Goal: Communication & Community: Answer question/provide support

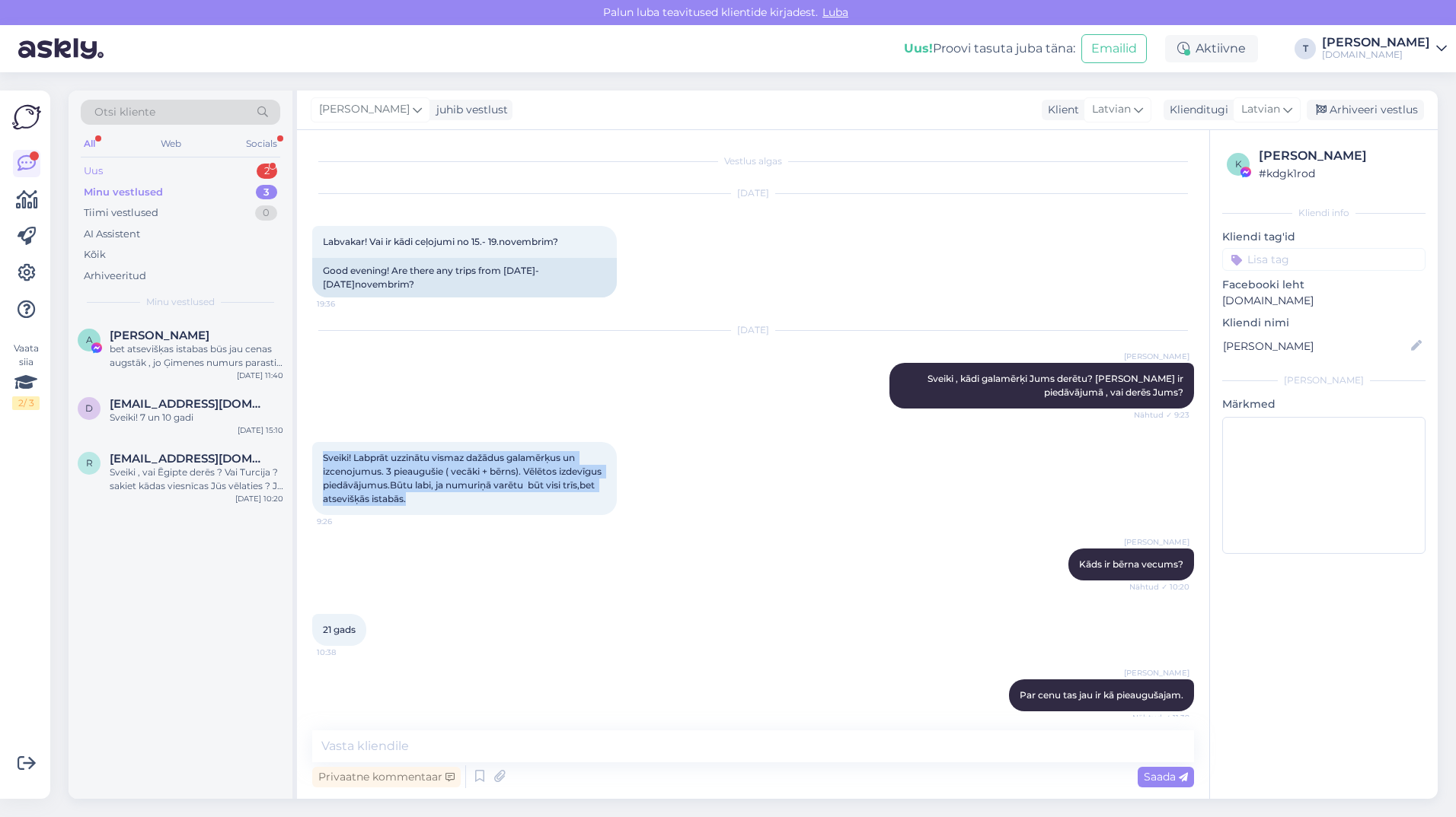
click at [199, 169] on div "Uus 2" at bounding box center [180, 171] width 199 height 21
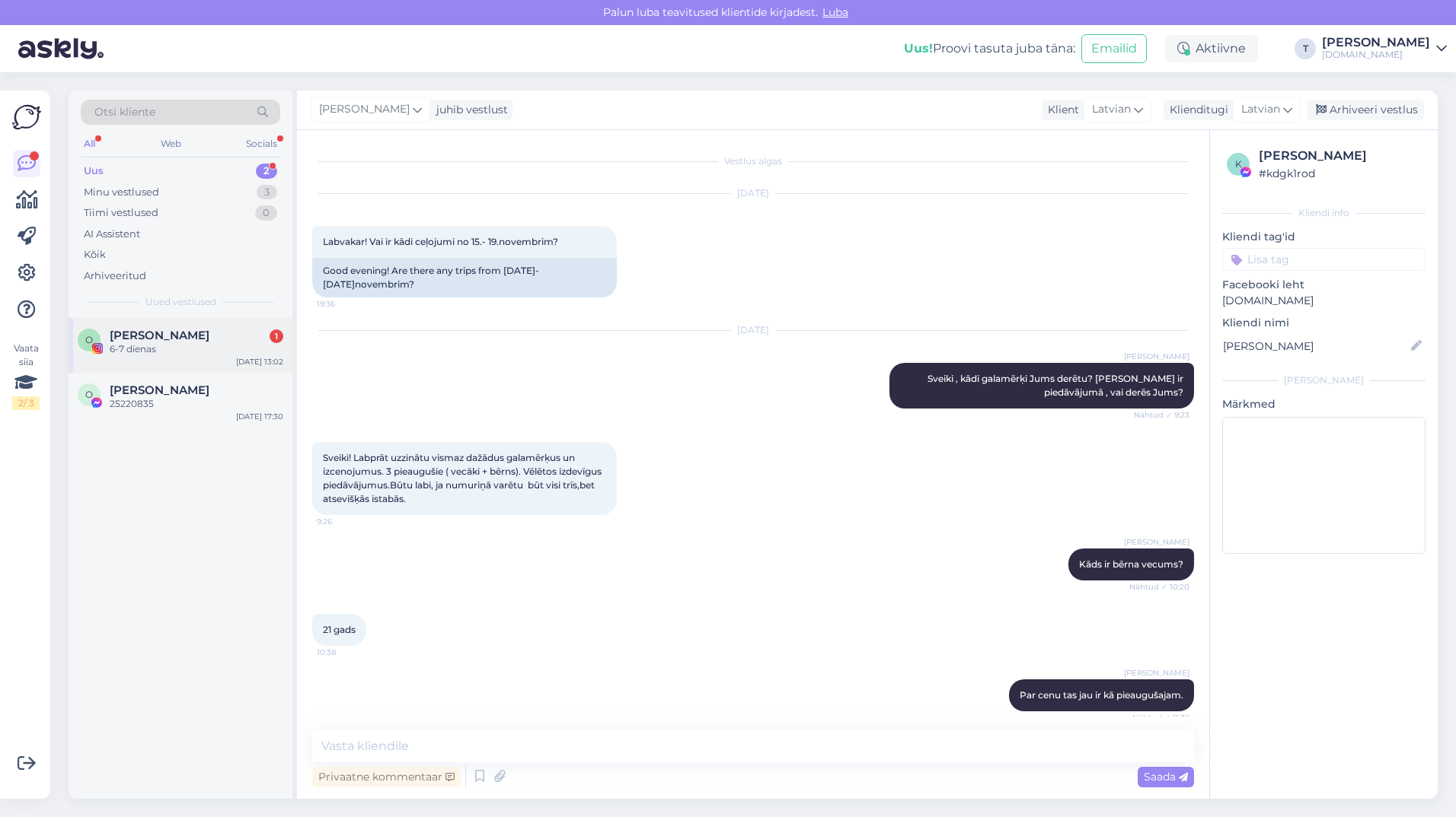
click at [156, 349] on div "6-7 dienas" at bounding box center [196, 349] width 174 height 13
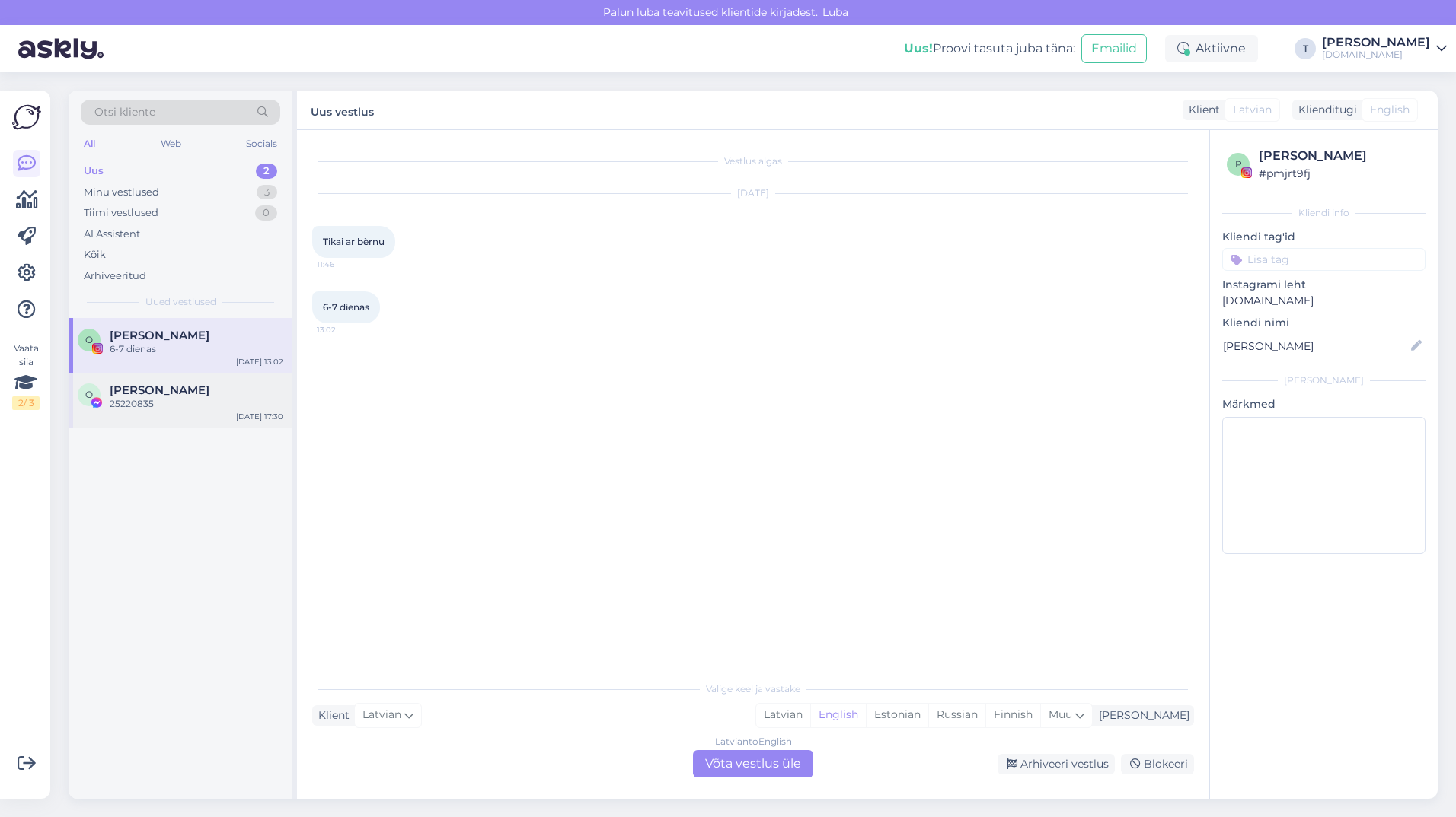
click at [132, 412] on div "O [PERSON_NAME] 25220835 [DATE] 17:30" at bounding box center [180, 400] width 224 height 55
click at [148, 343] on div "6-7 dienas" at bounding box center [196, 349] width 174 height 13
click at [181, 190] on div "Minu vestlused 3" at bounding box center [180, 192] width 199 height 21
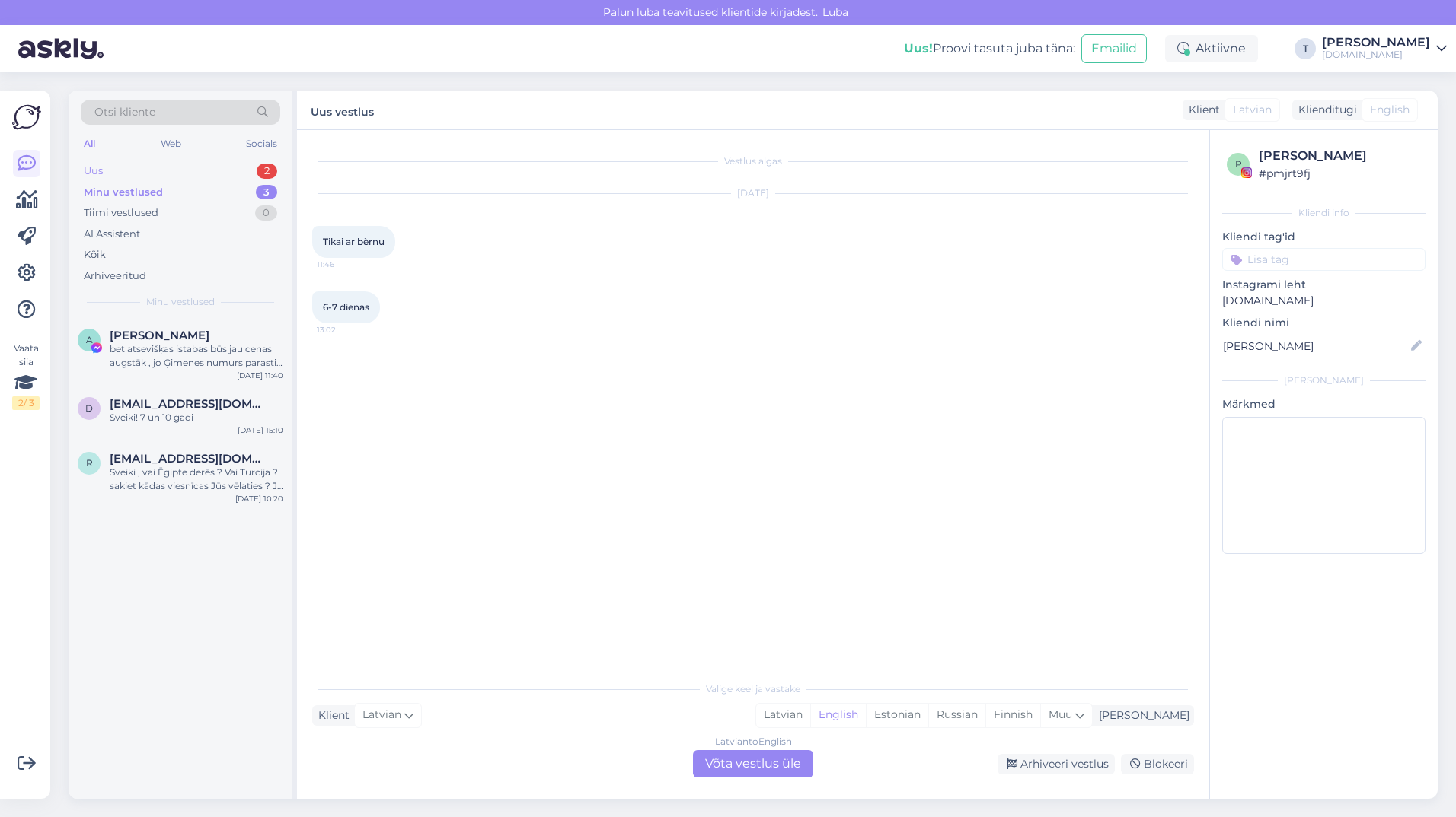
click at [178, 173] on div "Uus 2" at bounding box center [180, 171] width 199 height 21
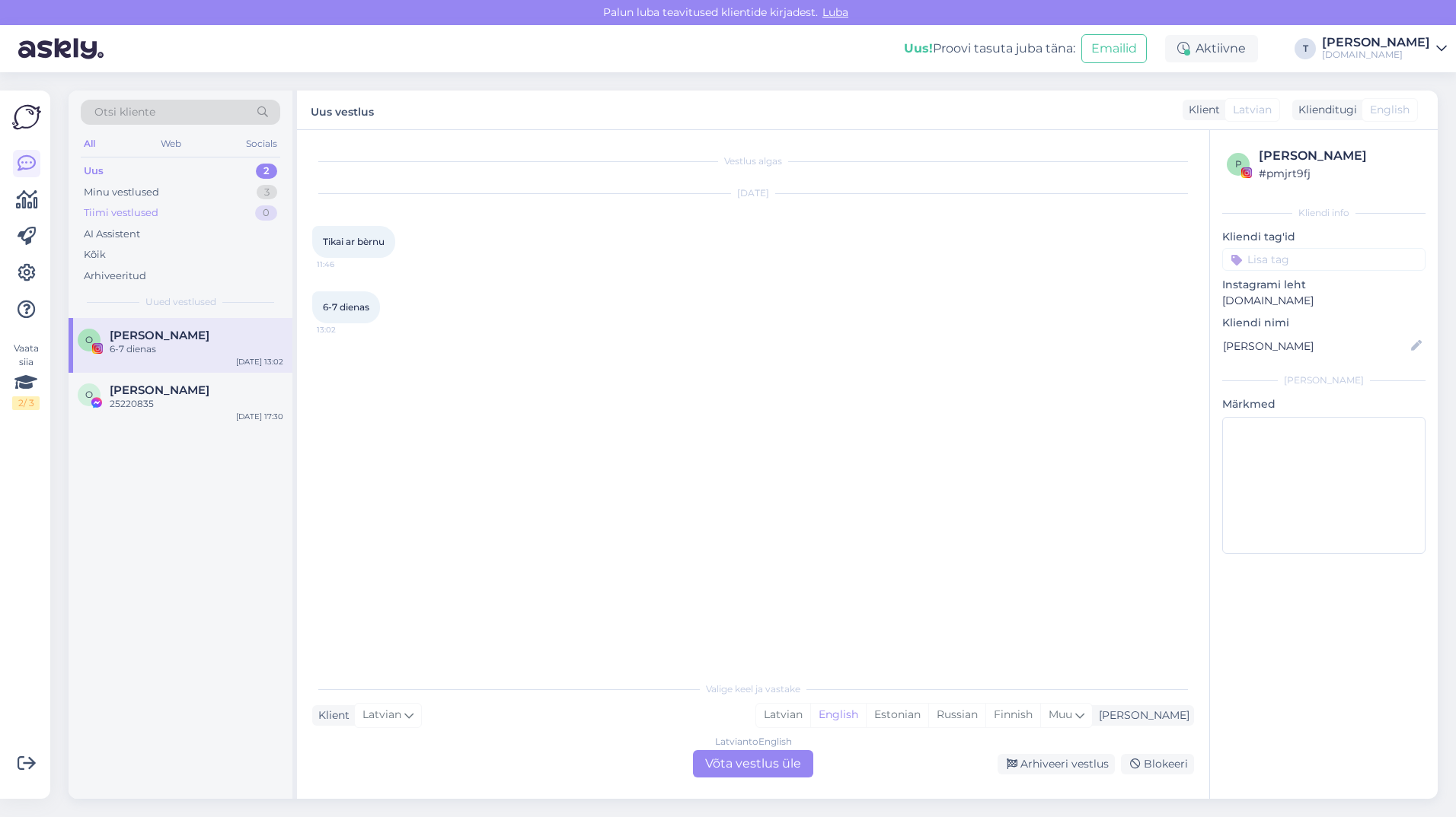
click at [156, 212] on div "Tiimi vestlused" at bounding box center [121, 213] width 75 height 15
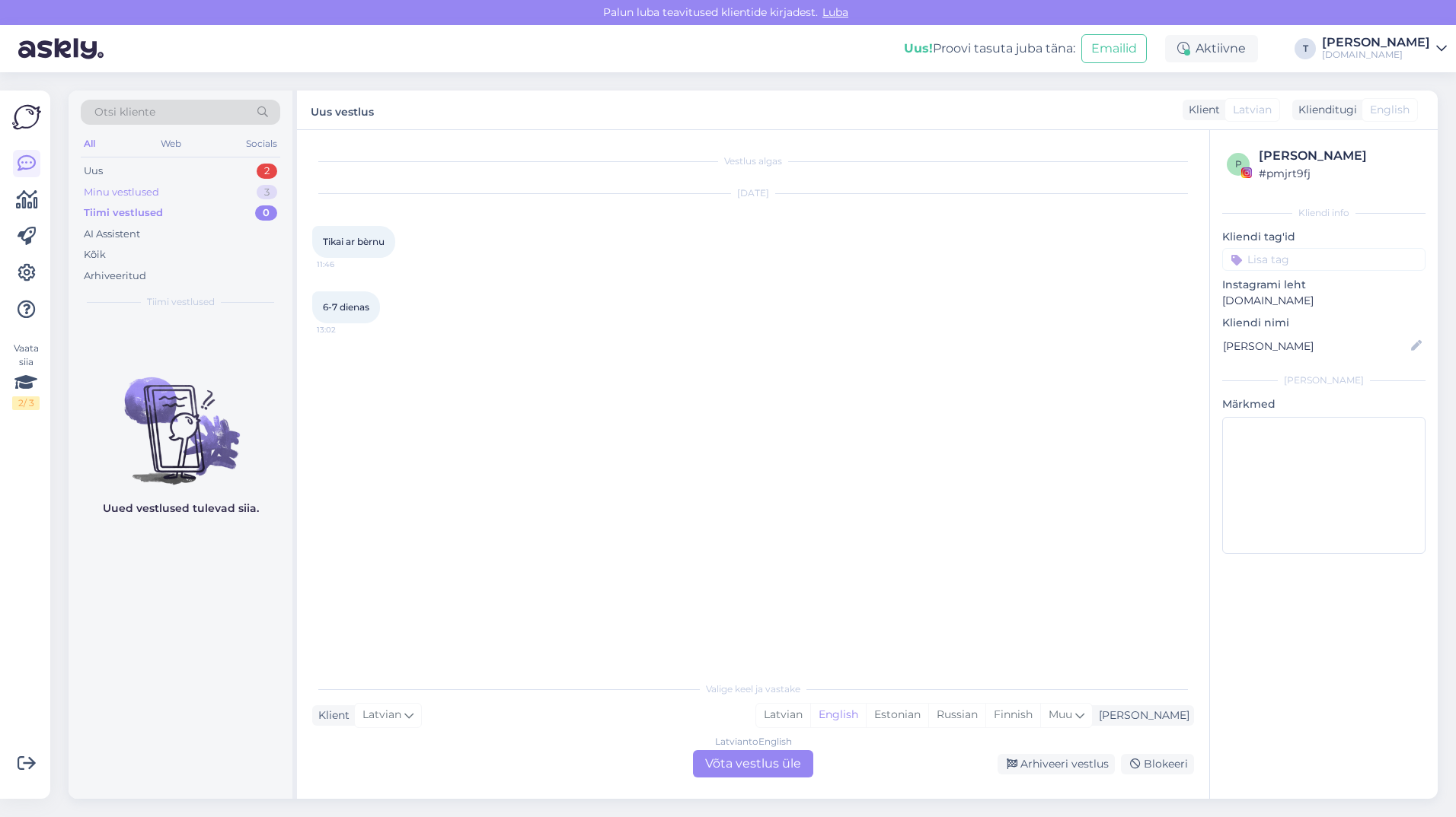
click at [152, 192] on div "Minu vestlused" at bounding box center [121, 192] width 75 height 15
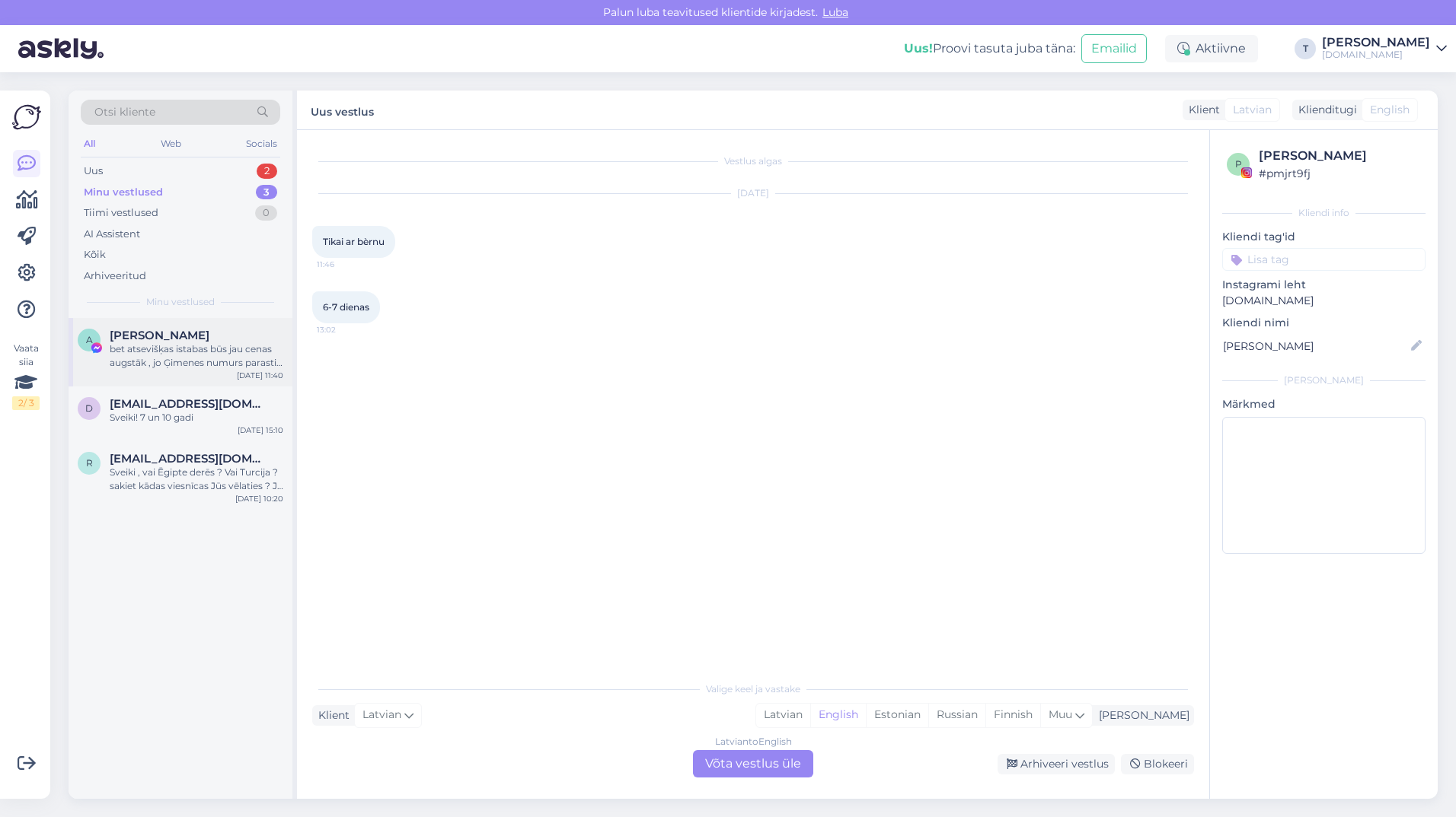
click at [177, 357] on div "bet atsevišķas istabas būs jau cenas augstāk , jo Ģimenes numurs parasti jau dā…" at bounding box center [196, 356] width 174 height 28
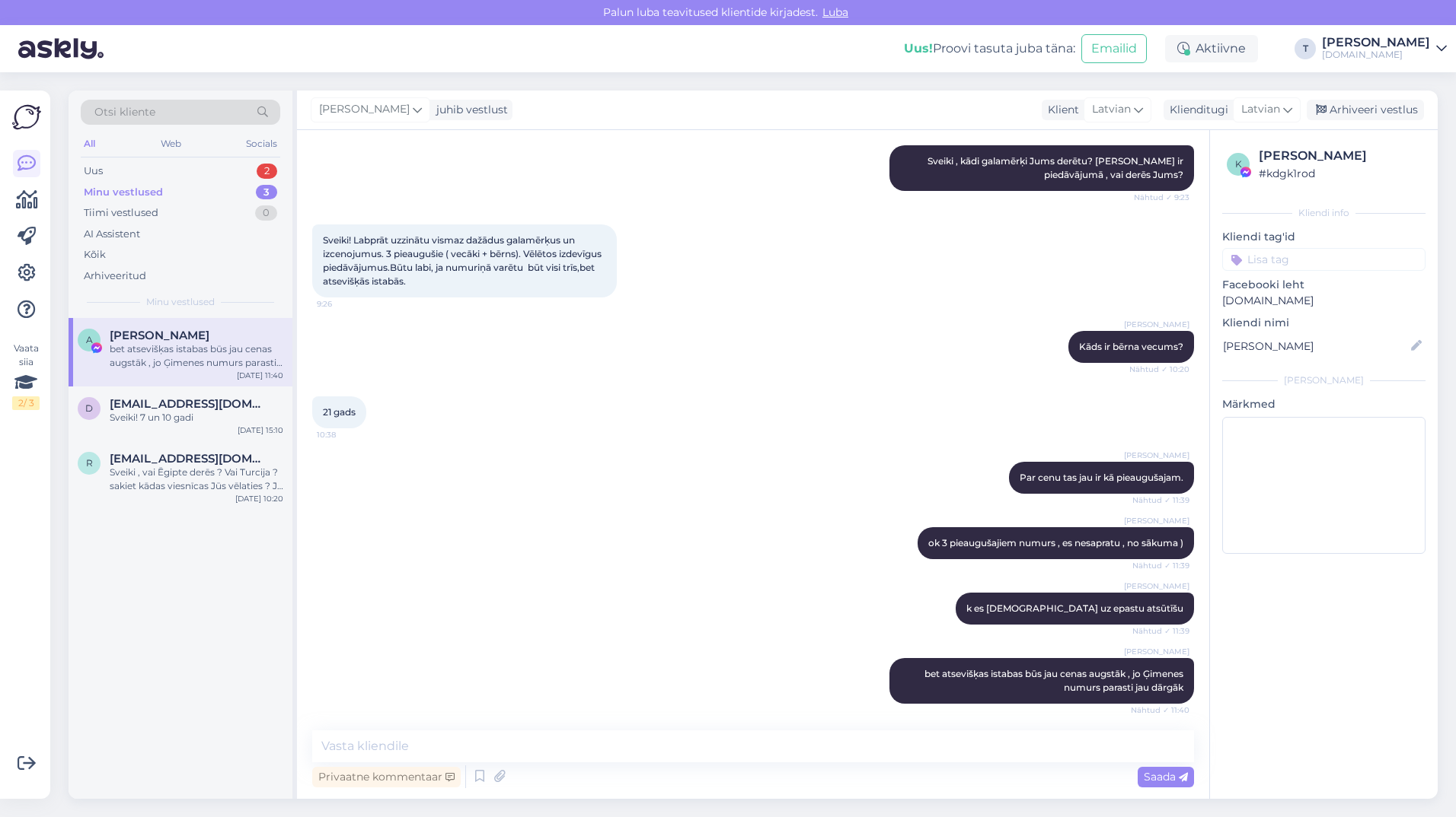
scroll to position [221, 0]
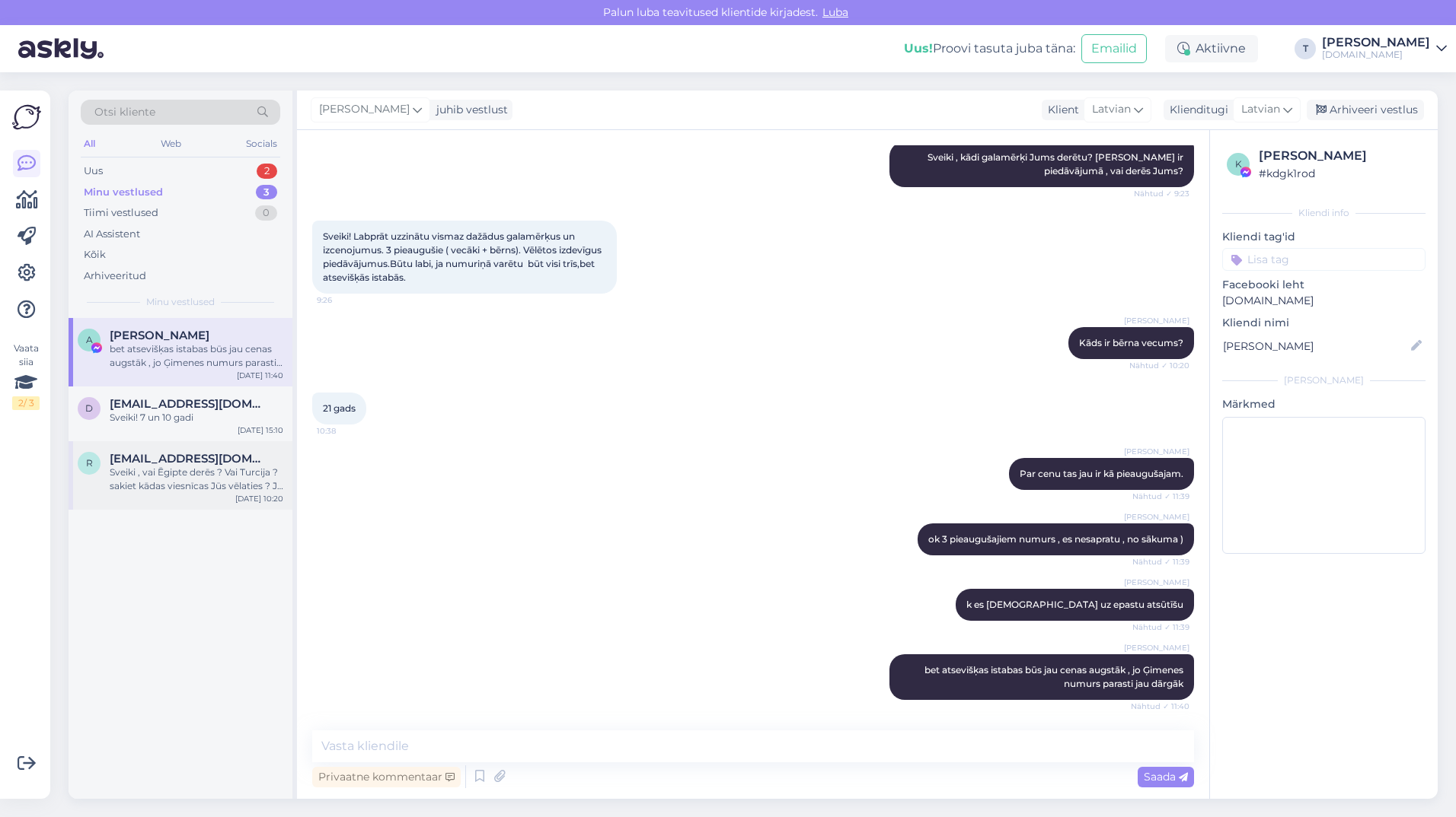
click at [207, 484] on div "Sveiki , vai Ēgipte derēs ? Vai Turcija ? sakiet kādas viesnīcas Jūs vēlaties ?…" at bounding box center [196, 480] width 174 height 28
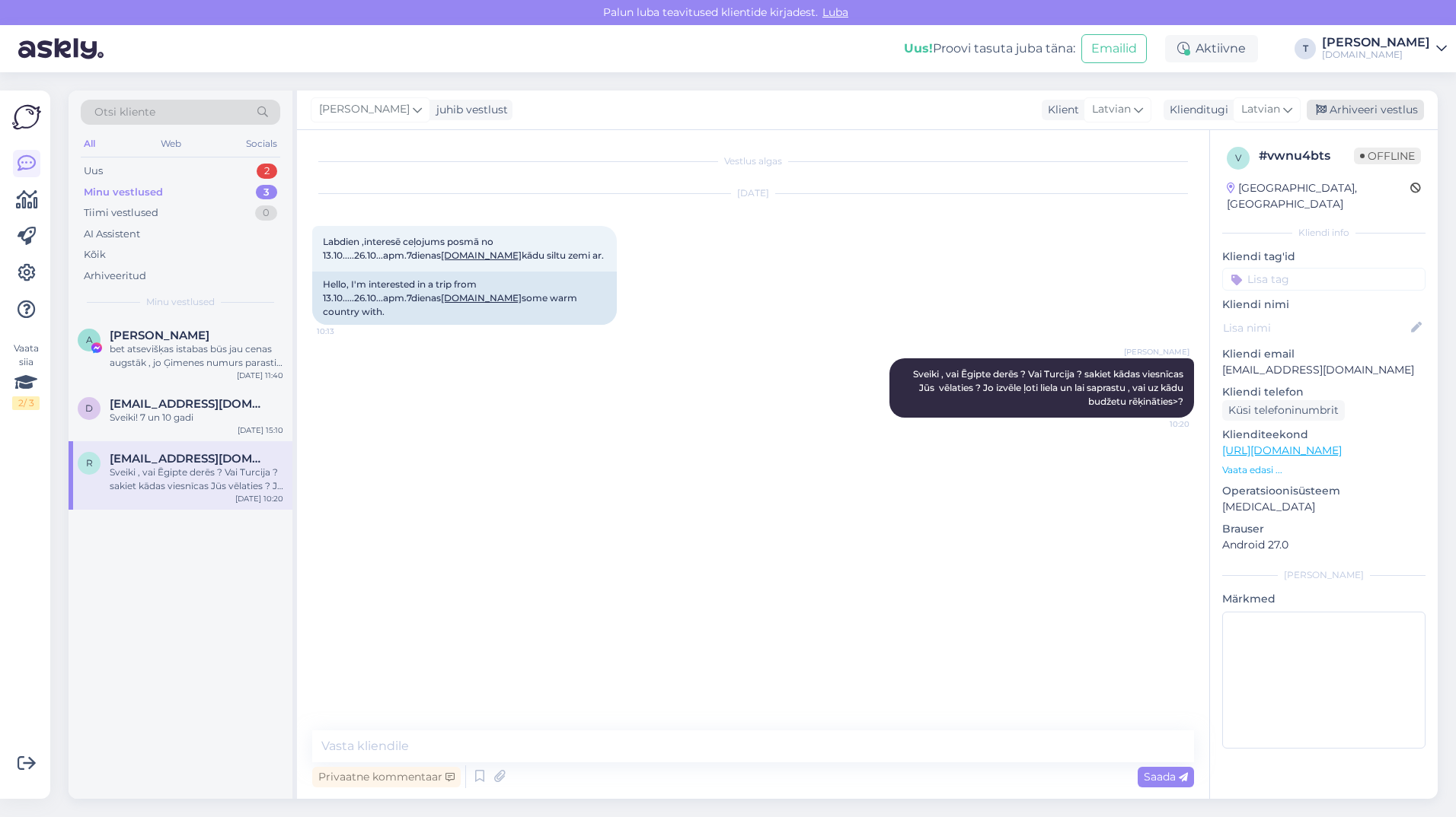
click at [1344, 105] on div "Arhiveeri vestlus" at bounding box center [1366, 110] width 117 height 20
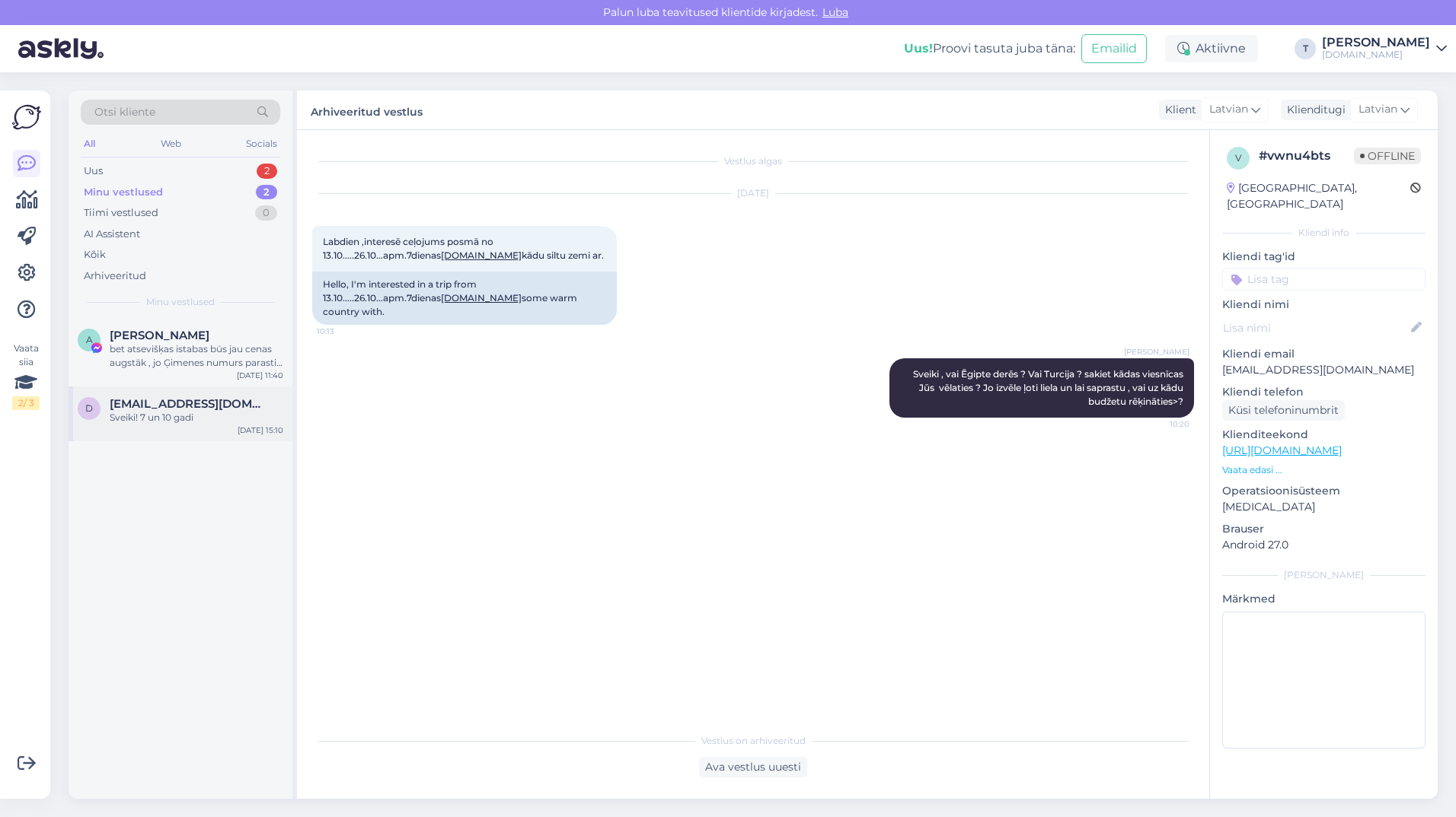
click at [115, 410] on span "[EMAIL_ADDRESS][DOMAIN_NAME]" at bounding box center [188, 404] width 159 height 13
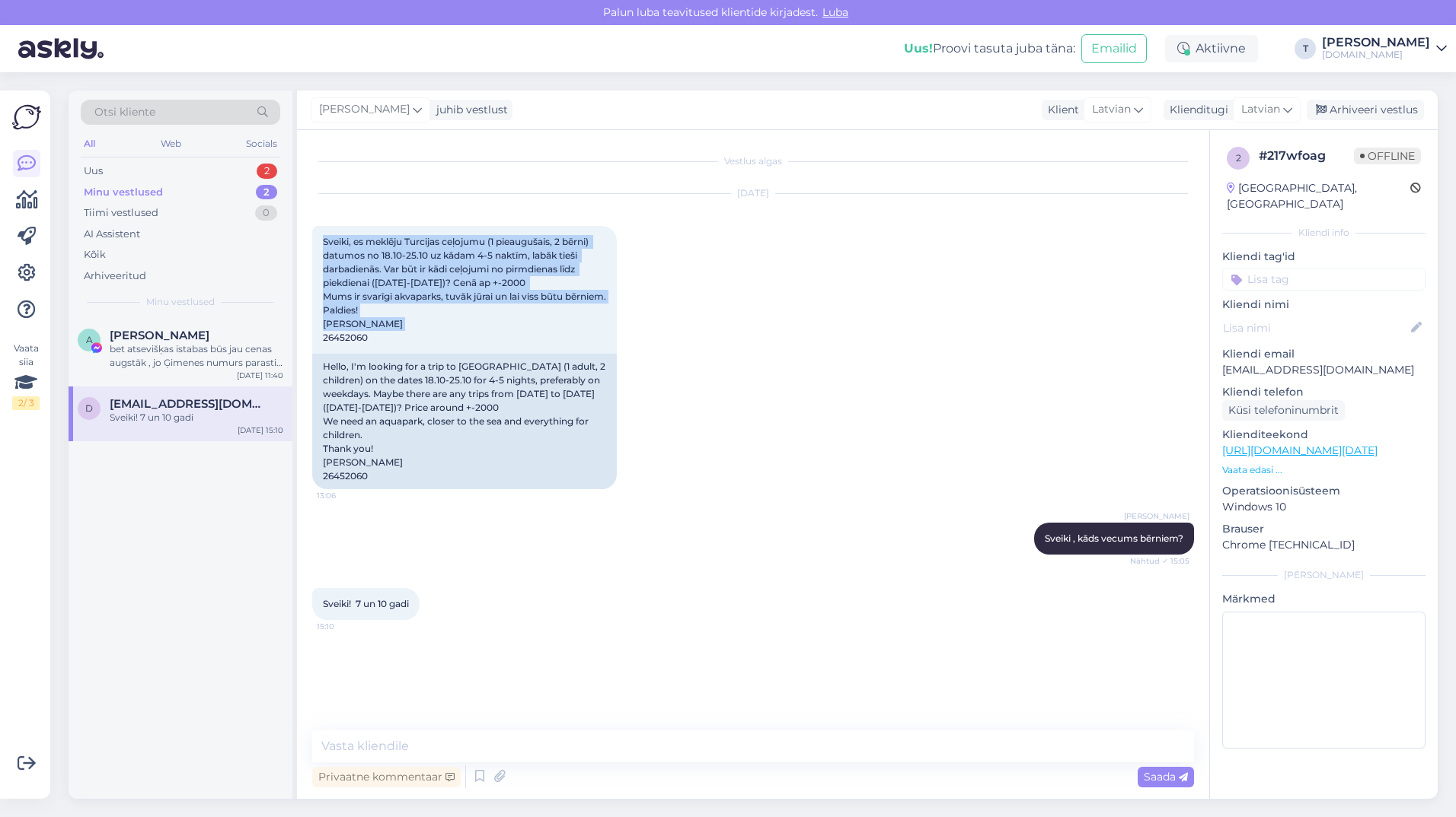
drag, startPoint x: 380, startPoint y: 354, endPoint x: 312, endPoint y: 240, distance: 132.7
click at [312, 240] on div "Vestlus algas [DATE] Sveiki, es meklēju Turcijas ceļojumu (1 pieaugušais, 2 bēr…" at bounding box center [753, 464] width 913 height 669
drag, startPoint x: 312, startPoint y: 240, endPoint x: 360, endPoint y: 250, distance: 49.0
copy span "Sveiki, es meklēju Turcijas ceļojumu (1 pieaugušais, 2 bērni) datumos no 18.10-…"
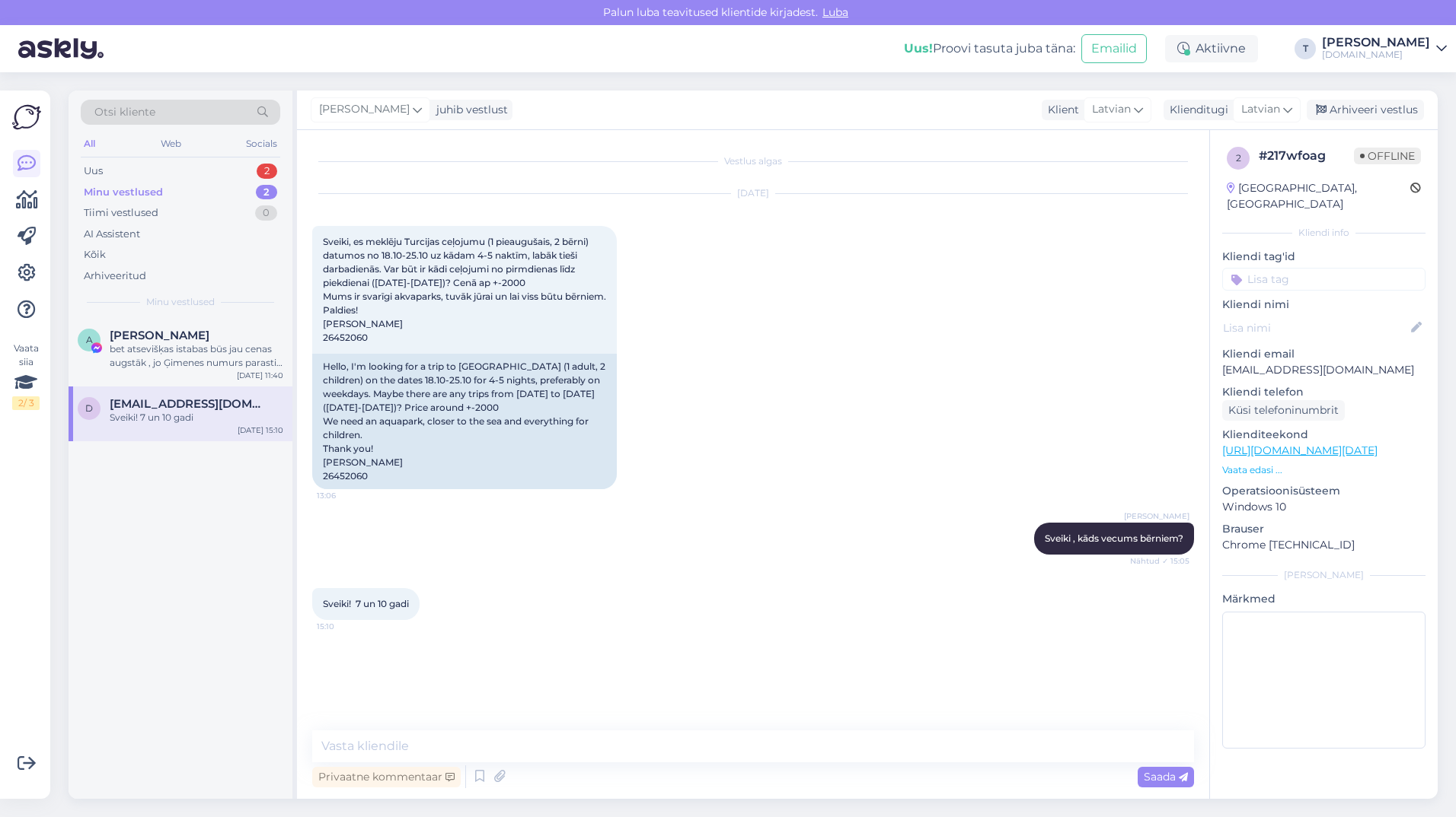
click at [765, 286] on div "[DATE] Sveiki, es meklēju Turcijas ceļojumu (1 pieaugušais, 2 bērni) datumos no…" at bounding box center [753, 342] width 882 height 329
click at [635, 592] on div "Sveiki! 7 un 10 gadi 15:10" at bounding box center [753, 605] width 882 height 65
click at [1304, 362] on p "[EMAIL_ADDRESS][DOMAIN_NAME]" at bounding box center [1323, 370] width 203 height 16
click at [1305, 362] on p "[EMAIL_ADDRESS][DOMAIN_NAME]" at bounding box center [1323, 370] width 203 height 16
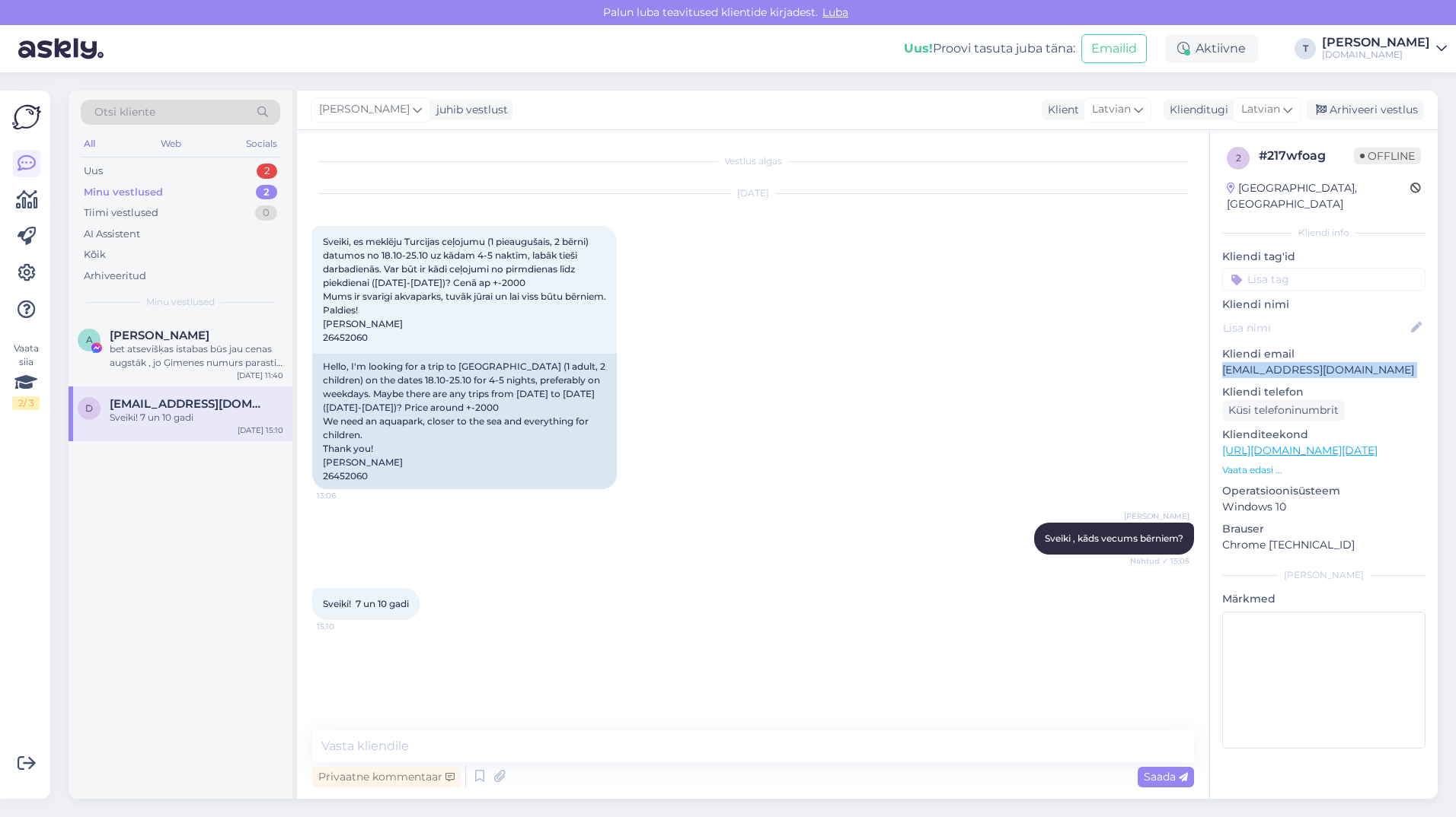
copy p "[EMAIL_ADDRESS][DOMAIN_NAME]"
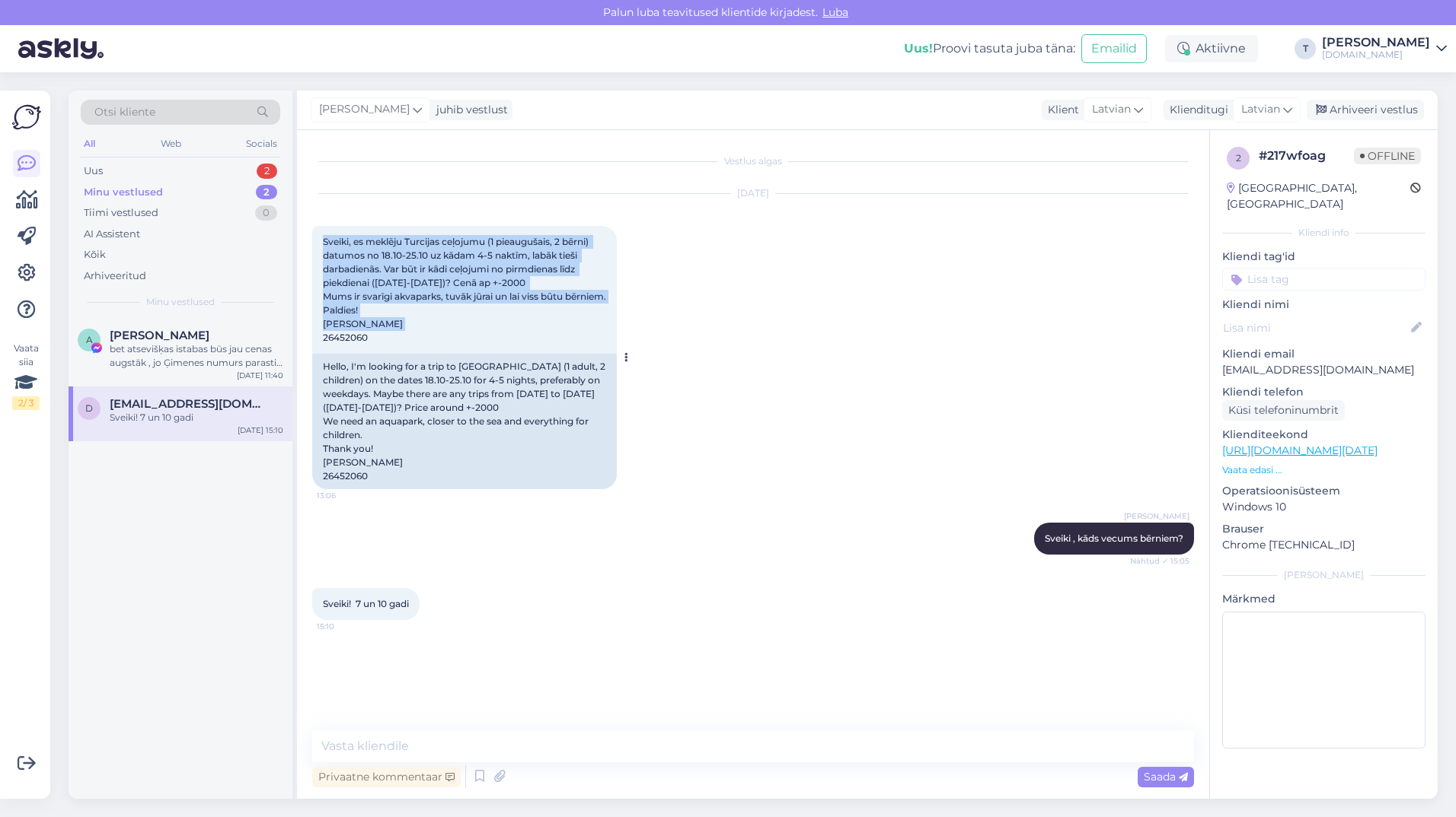
drag, startPoint x: 394, startPoint y: 349, endPoint x: 319, endPoint y: 243, distance: 129.8
click at [319, 243] on div "Sveiki, es meklēju Turcijas ceļojumu (1 pieaugušais, 2 bērni) datumos no 18.10-…" at bounding box center [464, 289] width 305 height 128
drag, startPoint x: 319, startPoint y: 243, endPoint x: 355, endPoint y: 250, distance: 36.7
copy span "Sveiki, es meklēju Turcijas ceļojumu (1 pieaugušais, 2 bērni) datumos no 18.10-…"
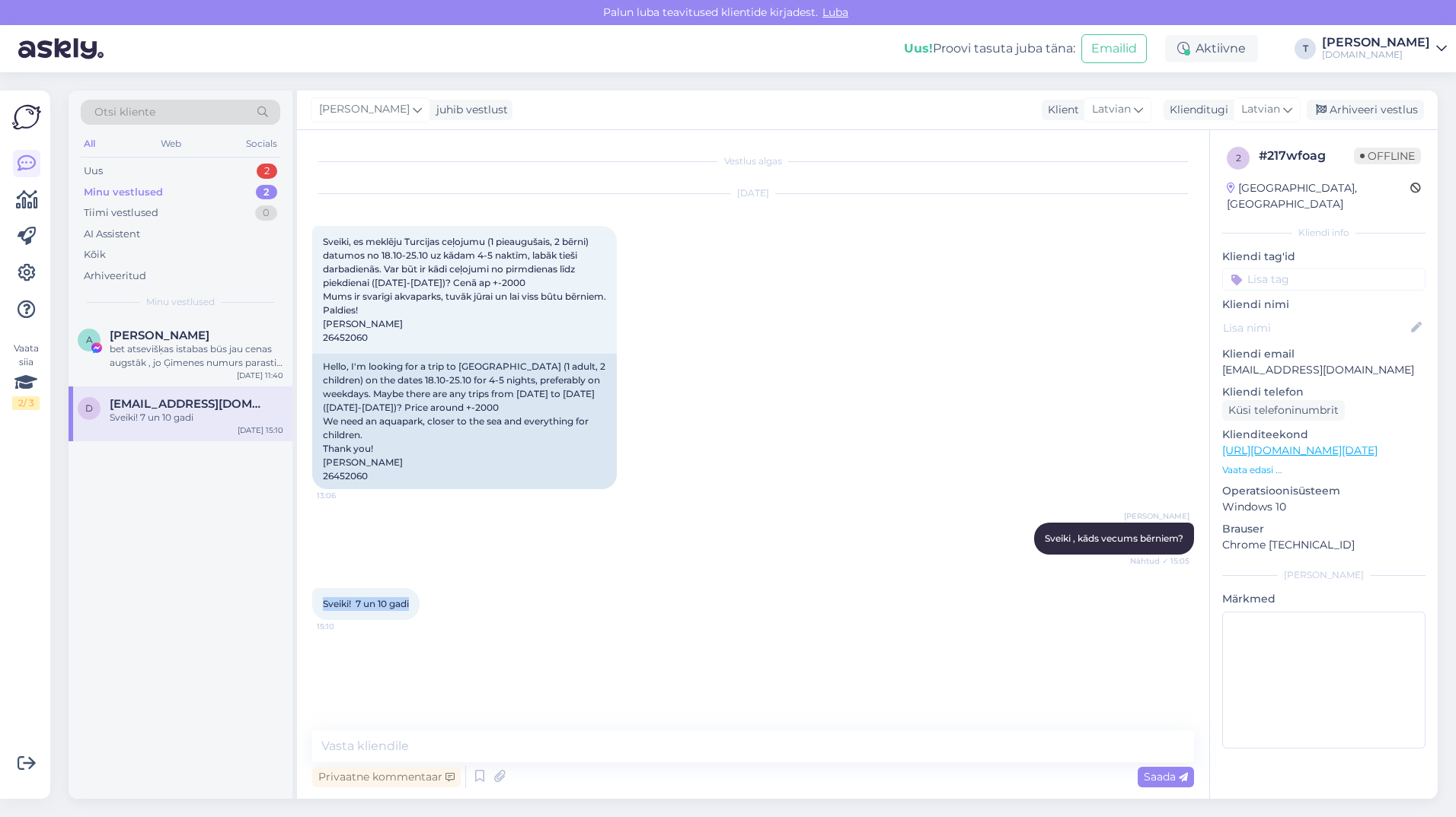
drag, startPoint x: 320, startPoint y: 615, endPoint x: 419, endPoint y: 618, distance: 99.0
click at [419, 618] on div "Sveiki! 7 un 10 gadi 15:10" at bounding box center [366, 604] width 108 height 32
drag, startPoint x: 419, startPoint y: 618, endPoint x: 412, endPoint y: 617, distance: 7.1
copy span "Sveiki! 7 un 10 gadi"
click at [202, 164] on div "Uus 2" at bounding box center [180, 171] width 199 height 21
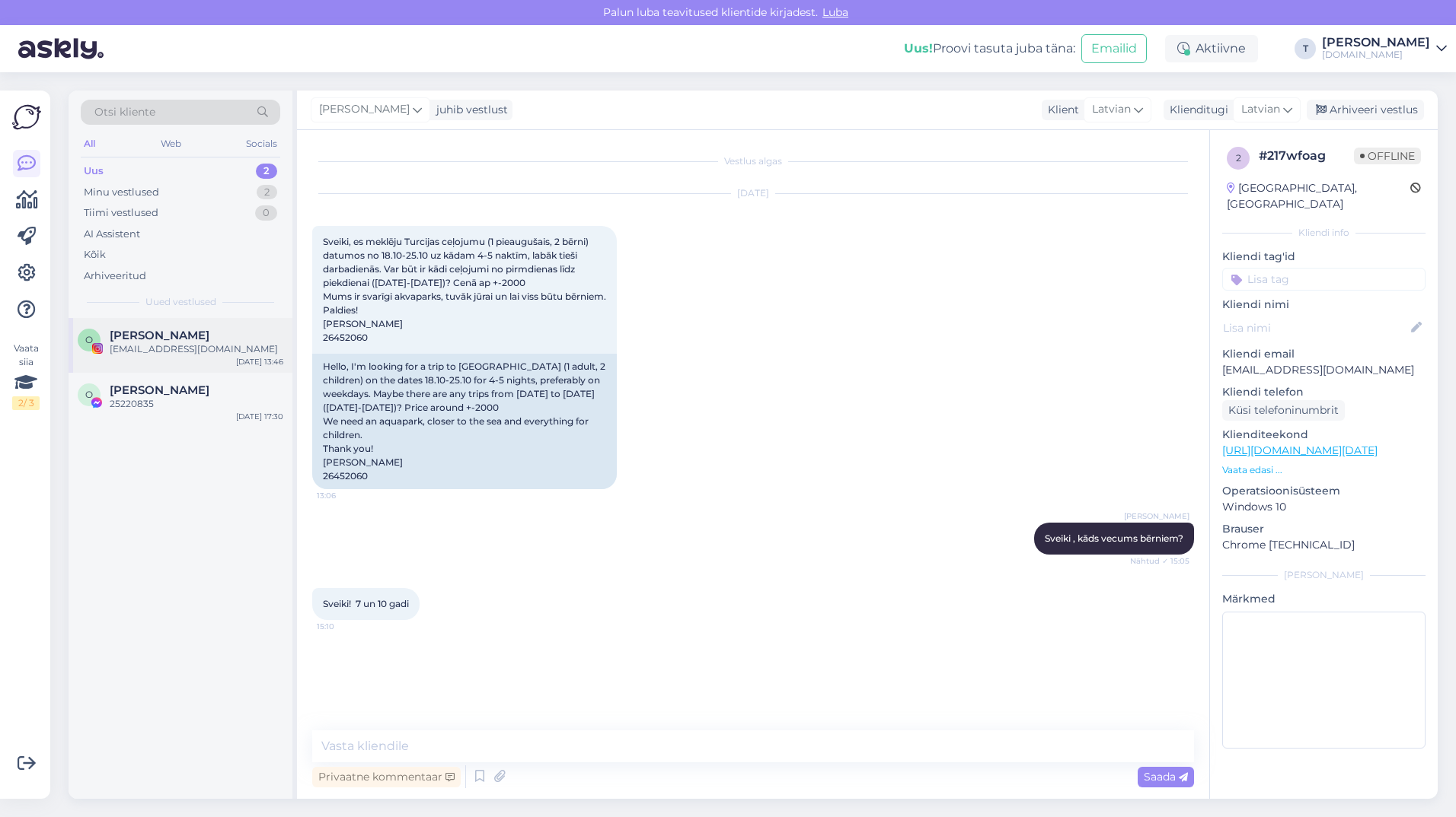
click at [159, 337] on span "[PERSON_NAME]" at bounding box center [160, 335] width 100 height 13
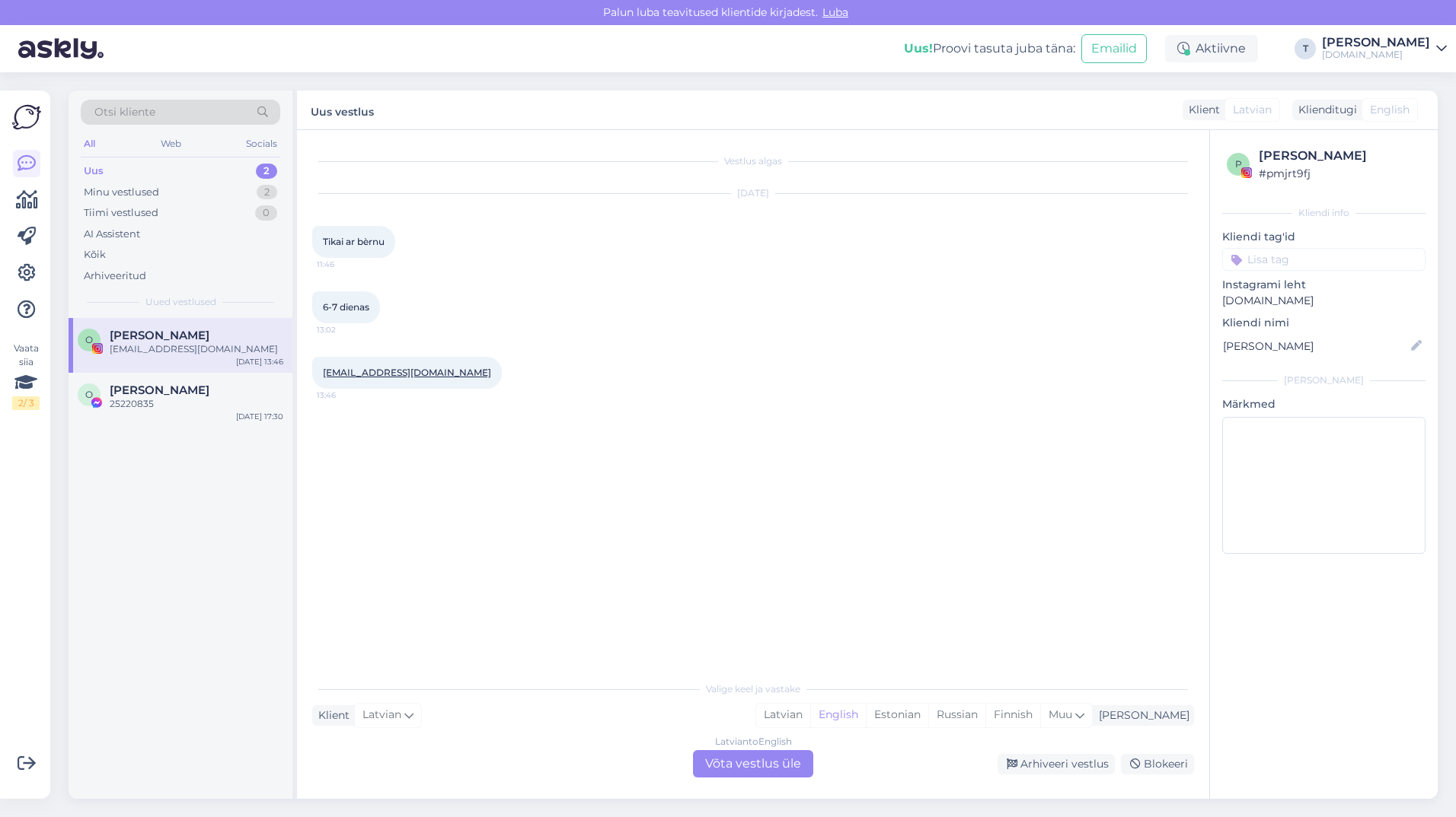
click at [157, 340] on span "[PERSON_NAME]" at bounding box center [160, 335] width 100 height 13
click at [170, 192] on div "Minu vestlused 2" at bounding box center [180, 192] width 199 height 21
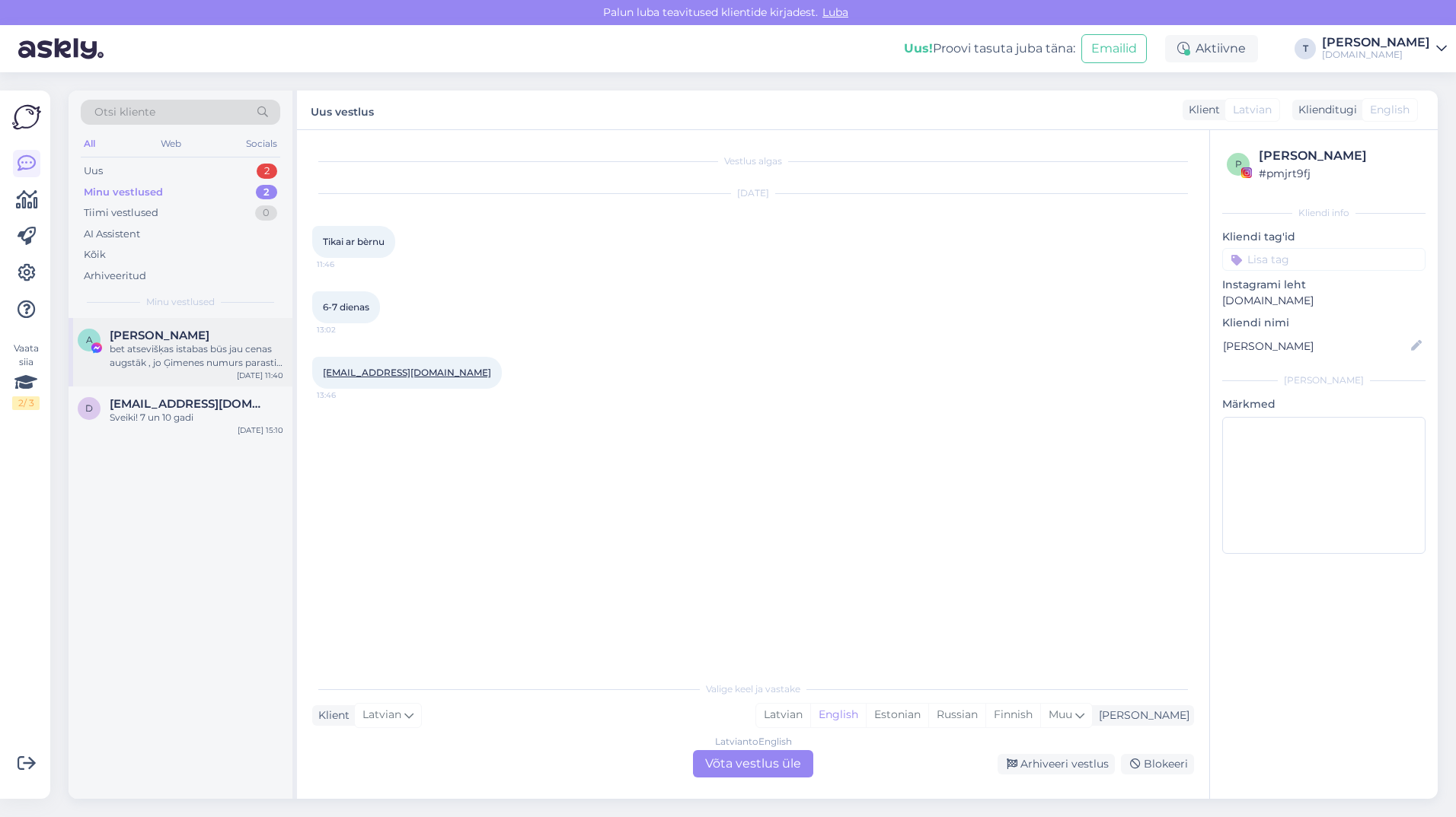
click at [196, 349] on div "bet atsevišķas istabas būs jau cenas augstāk , jo Ģimenes numurs parasti jau dā…" at bounding box center [196, 356] width 174 height 28
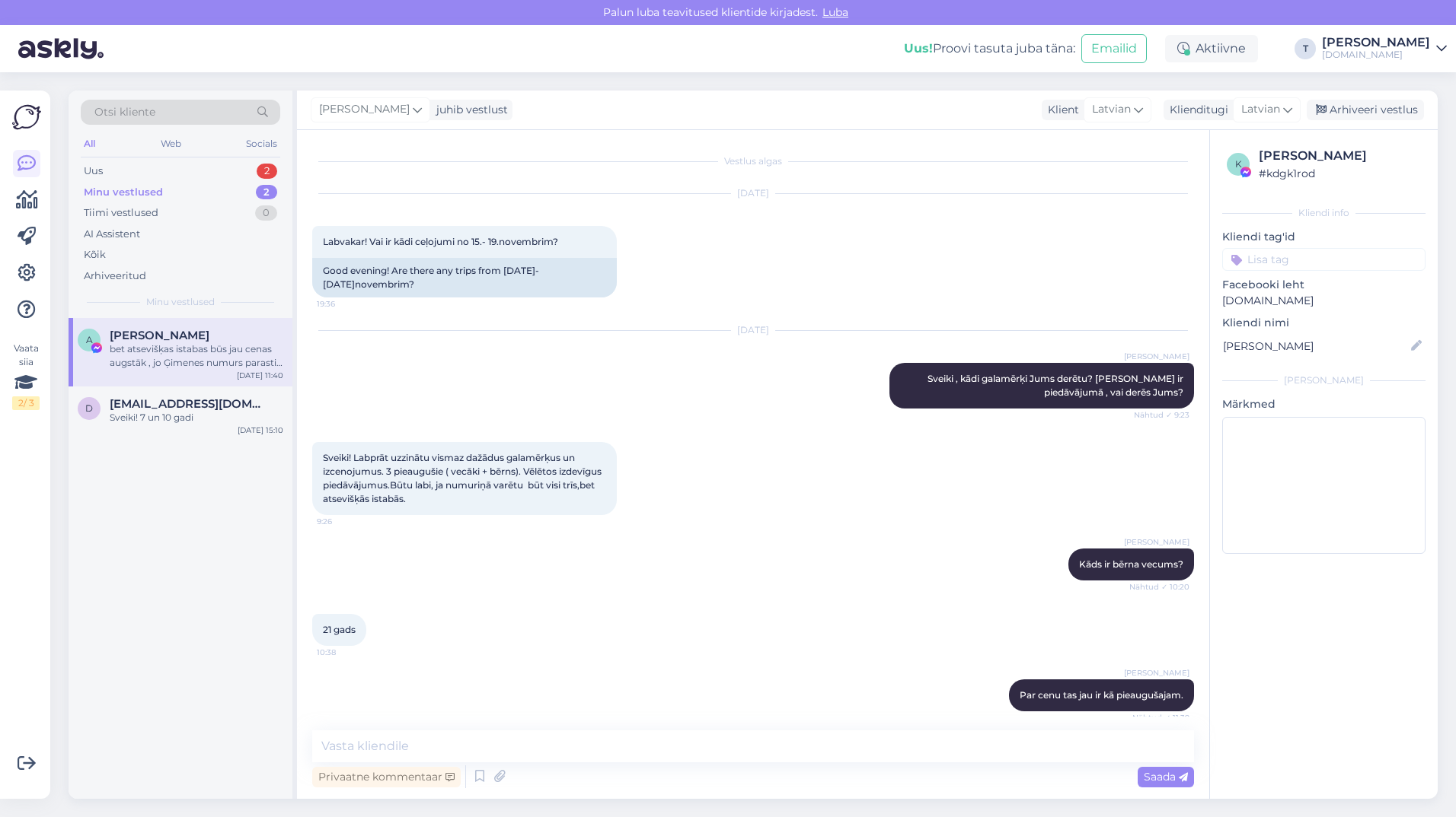
scroll to position [221, 0]
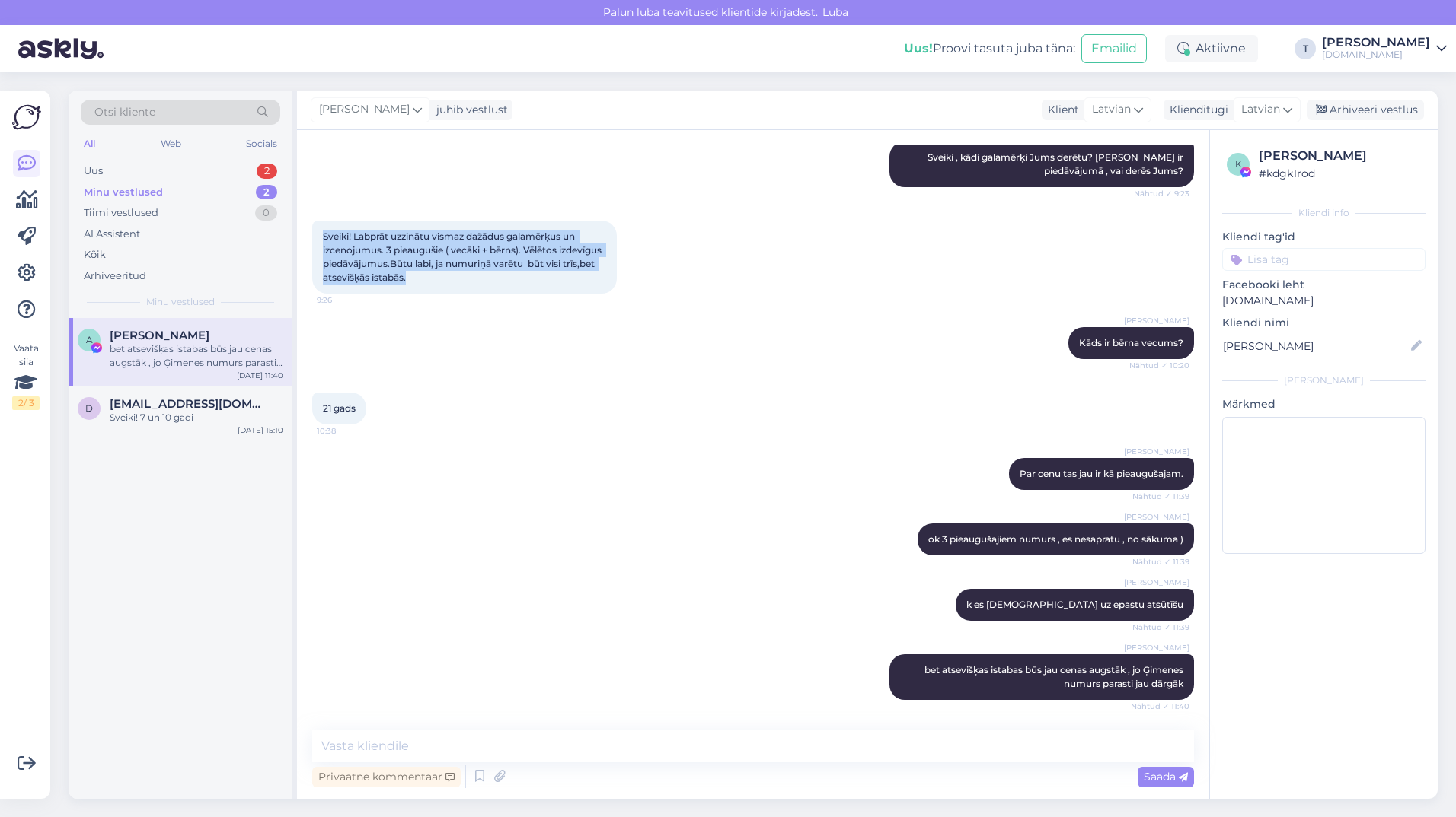
drag, startPoint x: 434, startPoint y: 285, endPoint x: 312, endPoint y: 230, distance: 133.8
click at [312, 230] on div "Vestlus algas [DATE] Labvakar! Vai ir kādi ceļojumi no 15.- 19.novembrim? 19:36…" at bounding box center [753, 464] width 913 height 669
drag, startPoint x: 312, startPoint y: 230, endPoint x: 404, endPoint y: 248, distance: 93.7
copy span "Sveiki! Labprāt uzzinātu vismaz dažādus galamērķus un izcenojumus. 3 pieaugušie…"
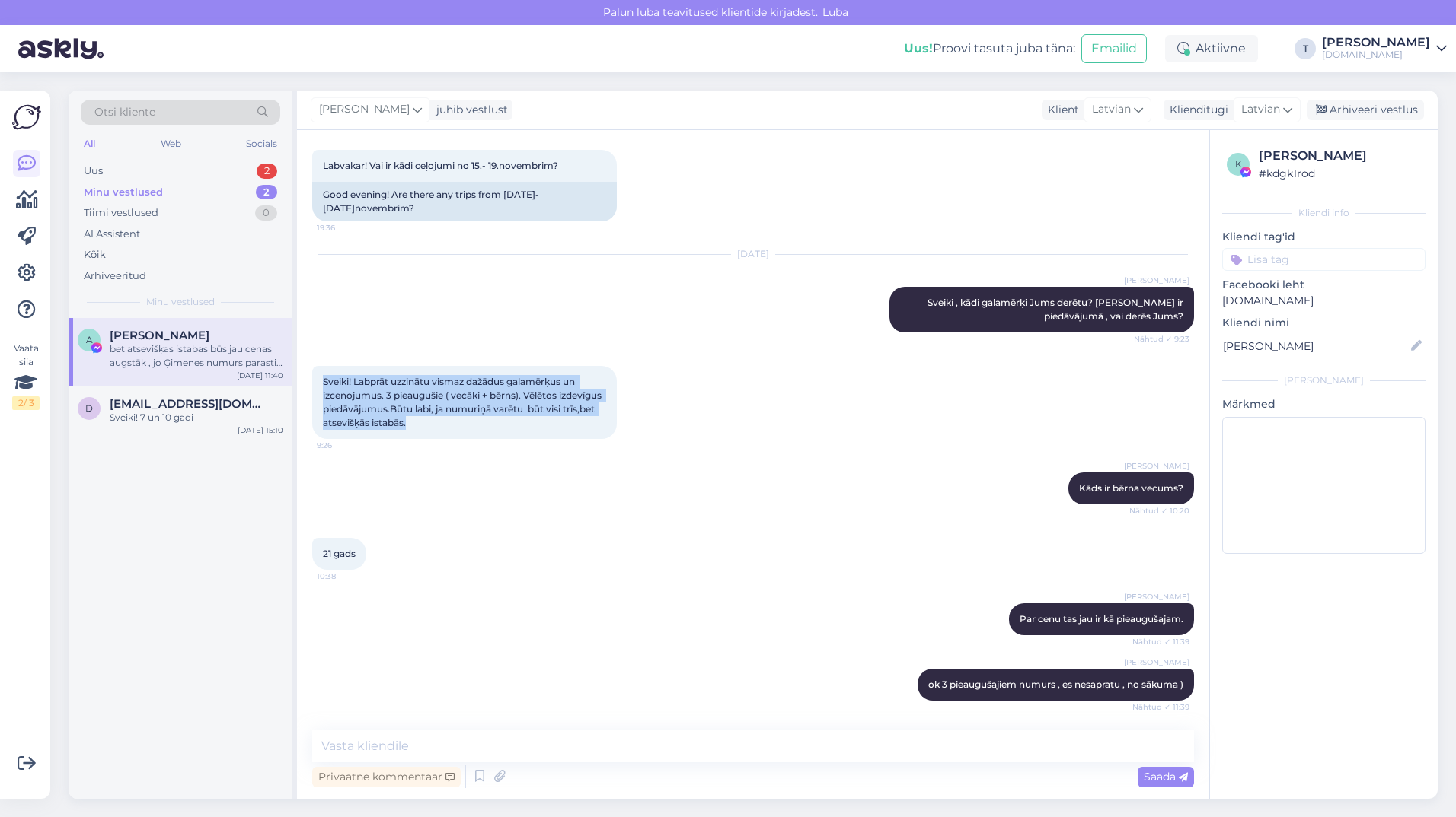
scroll to position [0, 0]
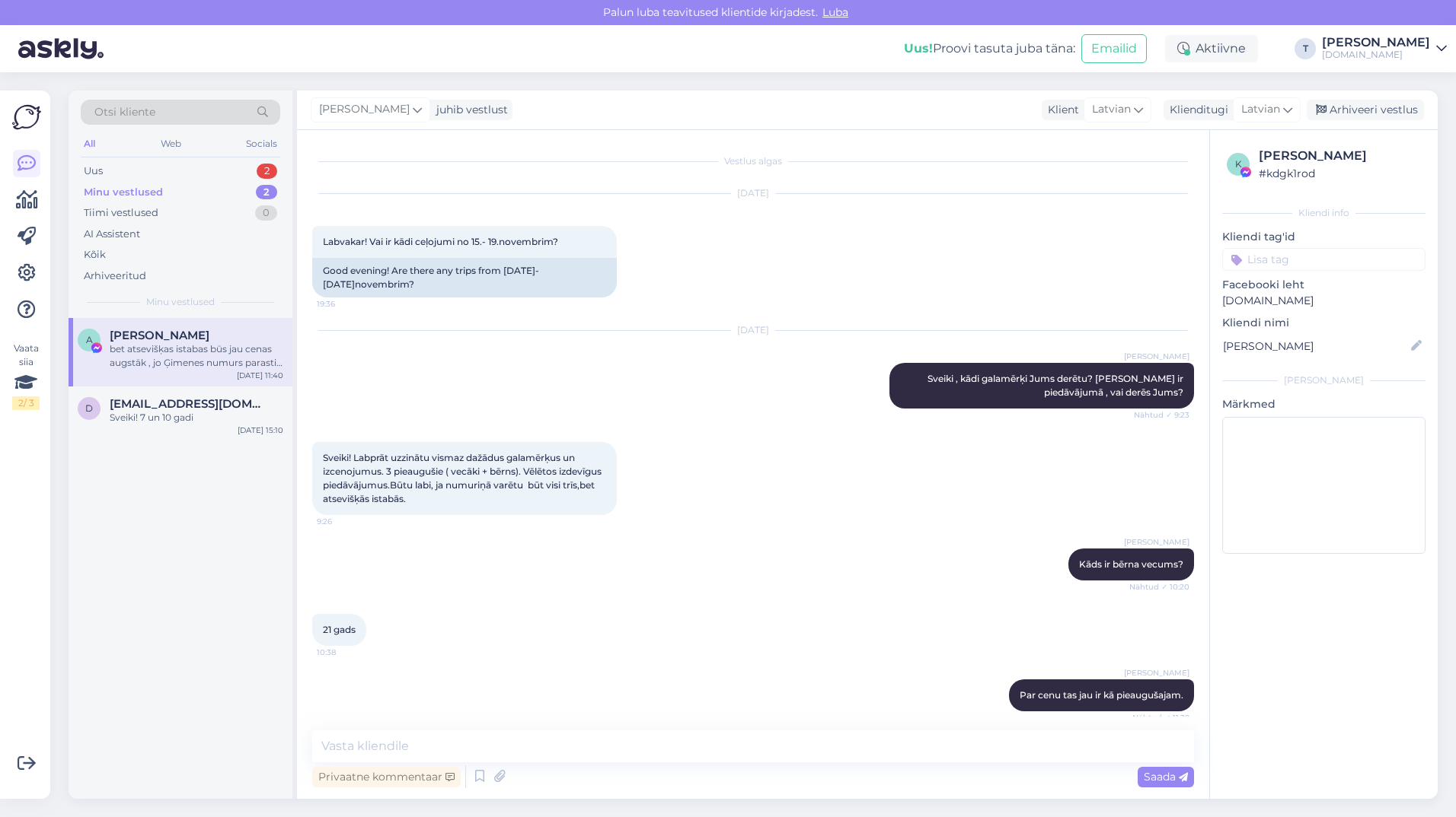
click at [616, 351] on div "[DATE] [PERSON_NAME] , kādi galamērķi Jums derētu? [PERSON_NAME] ir piedāvājumā…" at bounding box center [753, 370] width 882 height 111
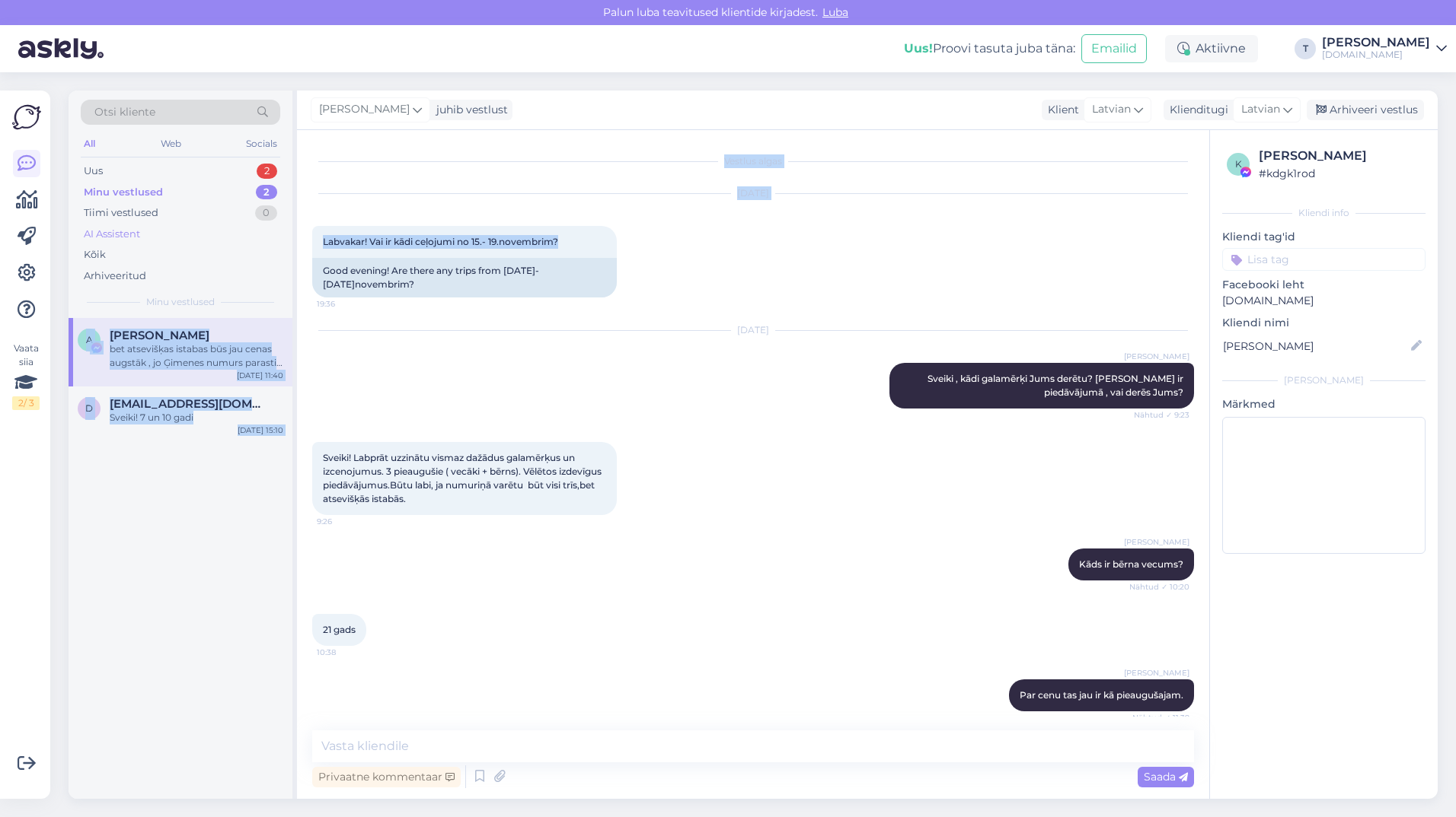
drag, startPoint x: 563, startPoint y: 238, endPoint x: 268, endPoint y: 239, distance: 295.0
click at [268, 239] on div "Otsi kliente All Web Socials Uus 2 Minu vestlused 2 Tiimi vestlused 0 AI Assist…" at bounding box center [753, 444] width 1369 height 708
drag, startPoint x: 268, startPoint y: 239, endPoint x: 466, endPoint y: 249, distance: 198.3
click at [466, 252] on div "Labvakar! Vai ir kādi ceļojumi no 15.- 19.novembrim? 19:36" at bounding box center [464, 241] width 305 height 32
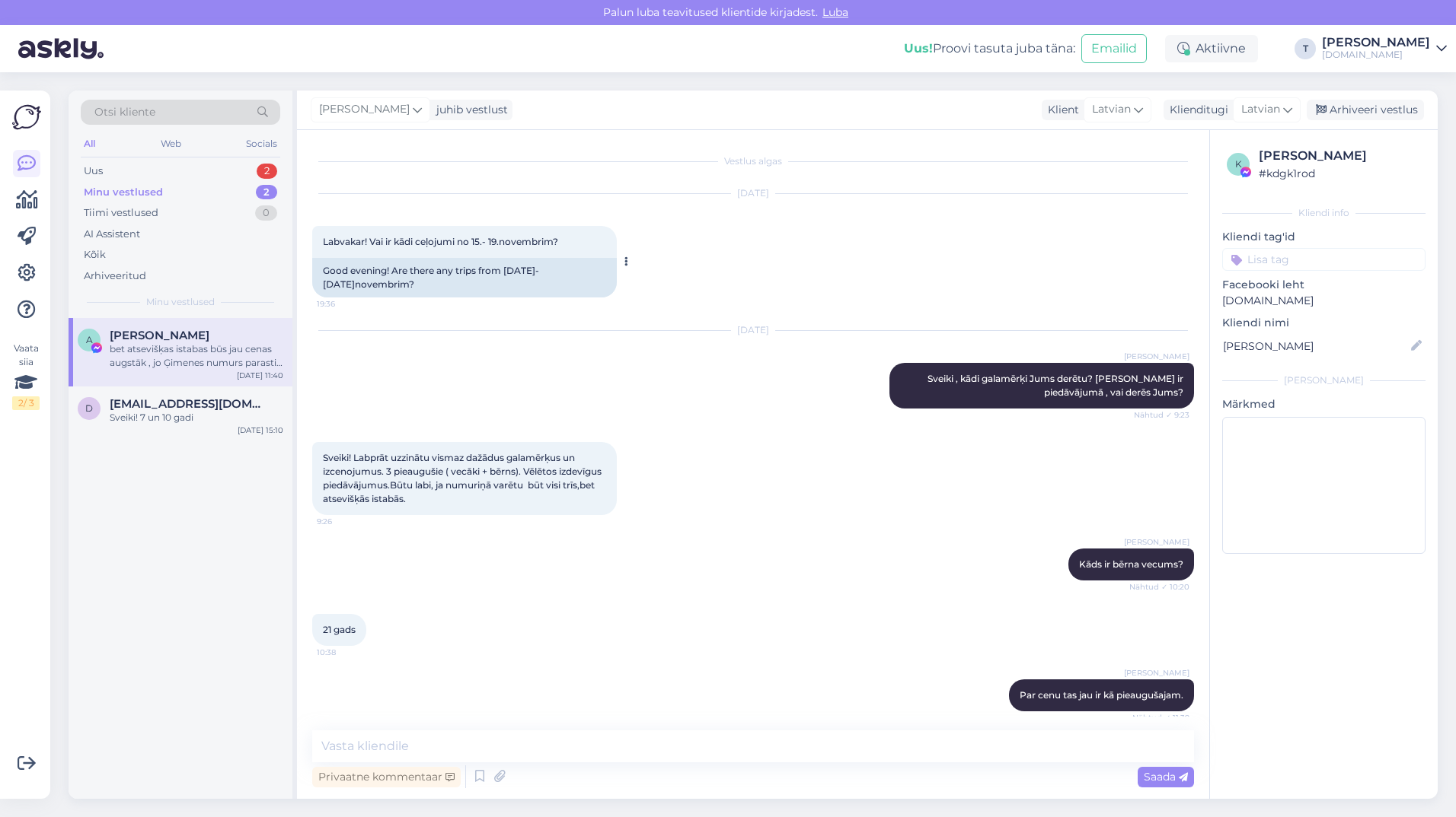
click at [467, 243] on span "Labvakar! Vai ir kādi ceļojumi no 15.- 19.novembrim?" at bounding box center [440, 241] width 236 height 12
copy div "Labvakar! Vai ir kādi ceļojumi no 15.- 19.novembrim? 19:36"
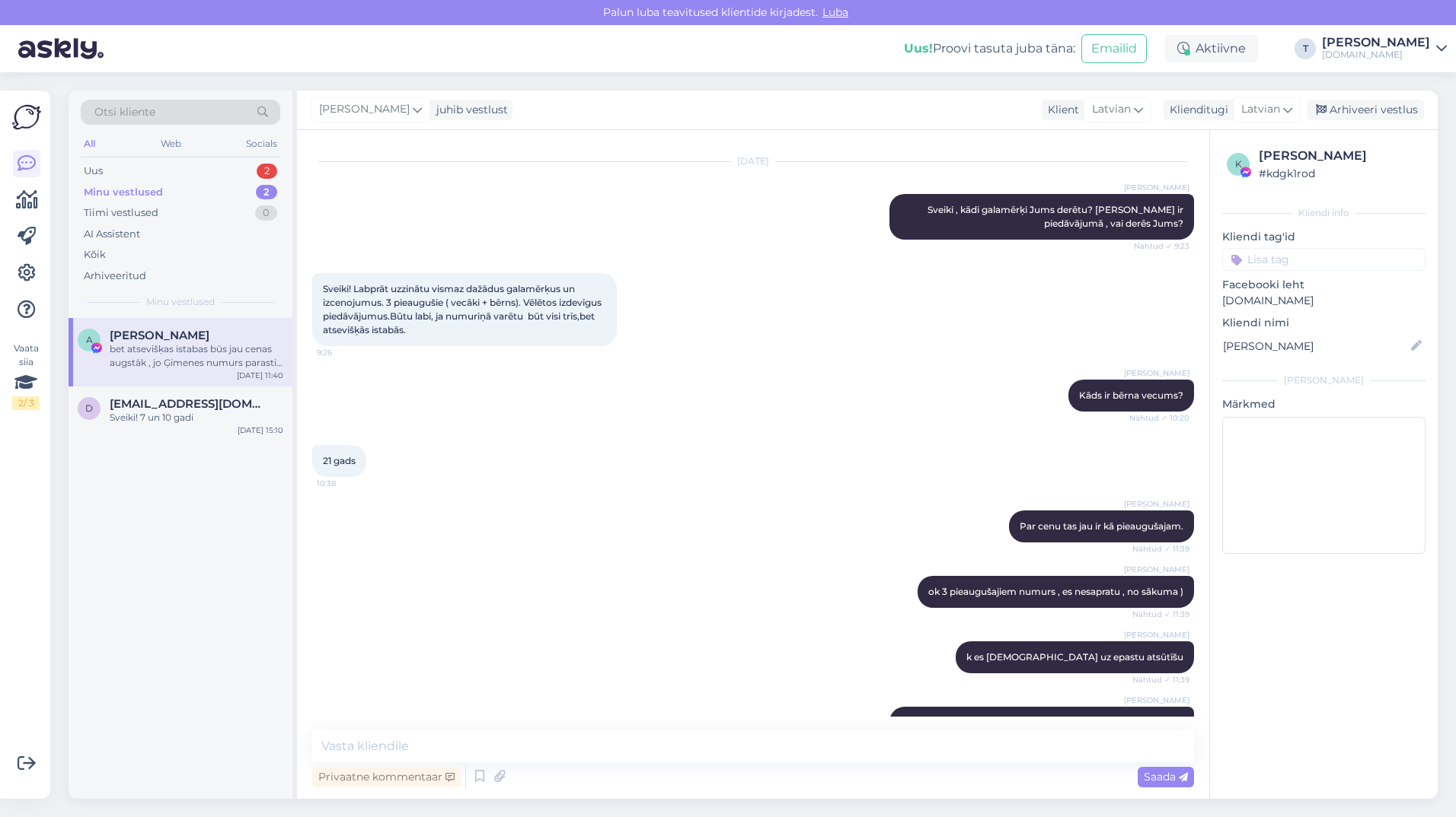
scroll to position [221, 0]
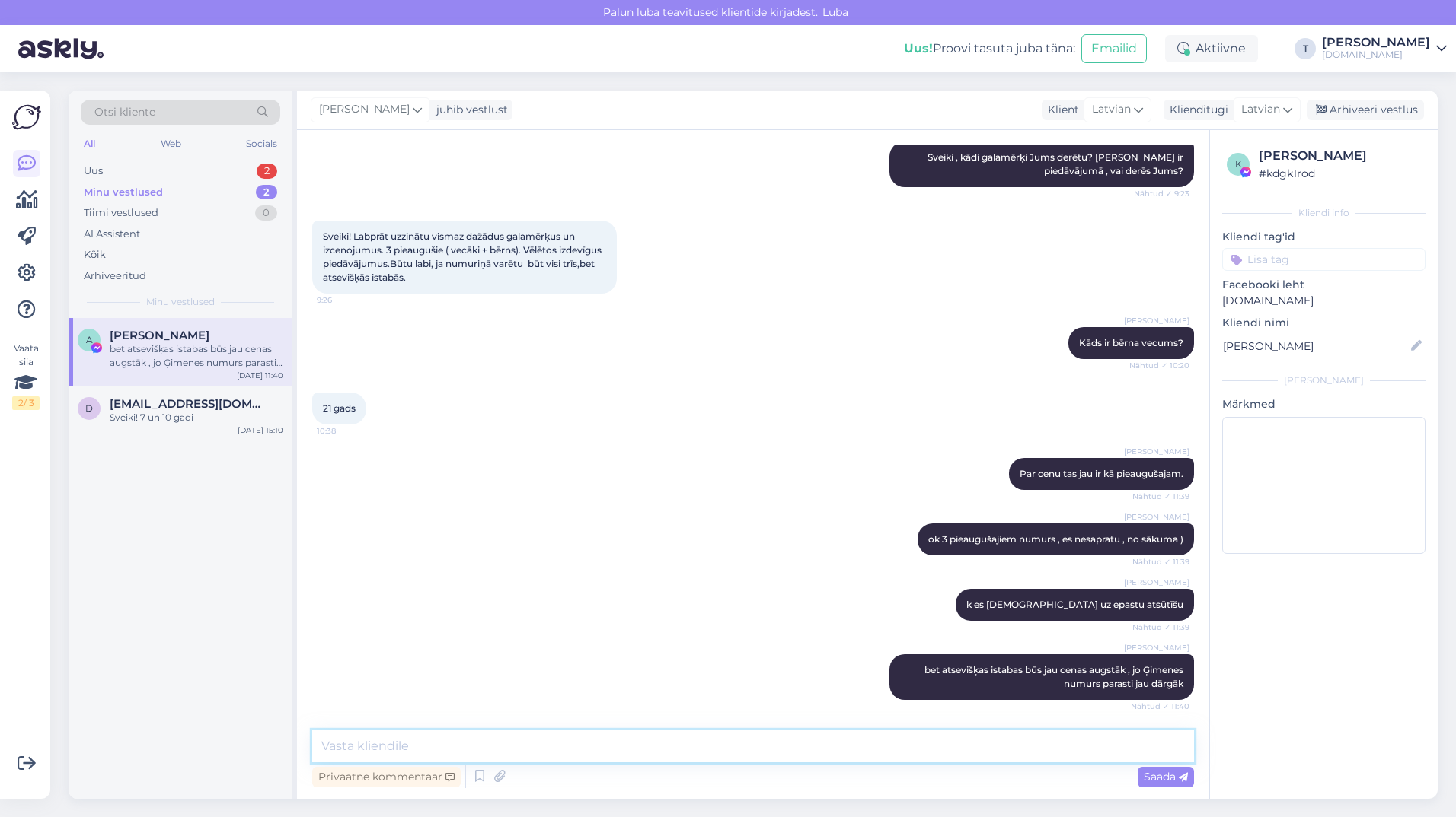
click at [576, 743] on textarea at bounding box center [753, 746] width 882 height 32
click at [530, 740] on textarea at bounding box center [753, 746] width 882 height 32
click at [673, 745] on textarea "Atvainojos nepajataju epastu Jums , un vēl jautājums , jus 15.11" at bounding box center [753, 746] width 882 height 32
click at [842, 742] on textarea "Atvainojos nepajataju epastu Jums , un vēl jautājums , jus vēlaties lidojumu 15…" at bounding box center [753, 746] width 882 height 32
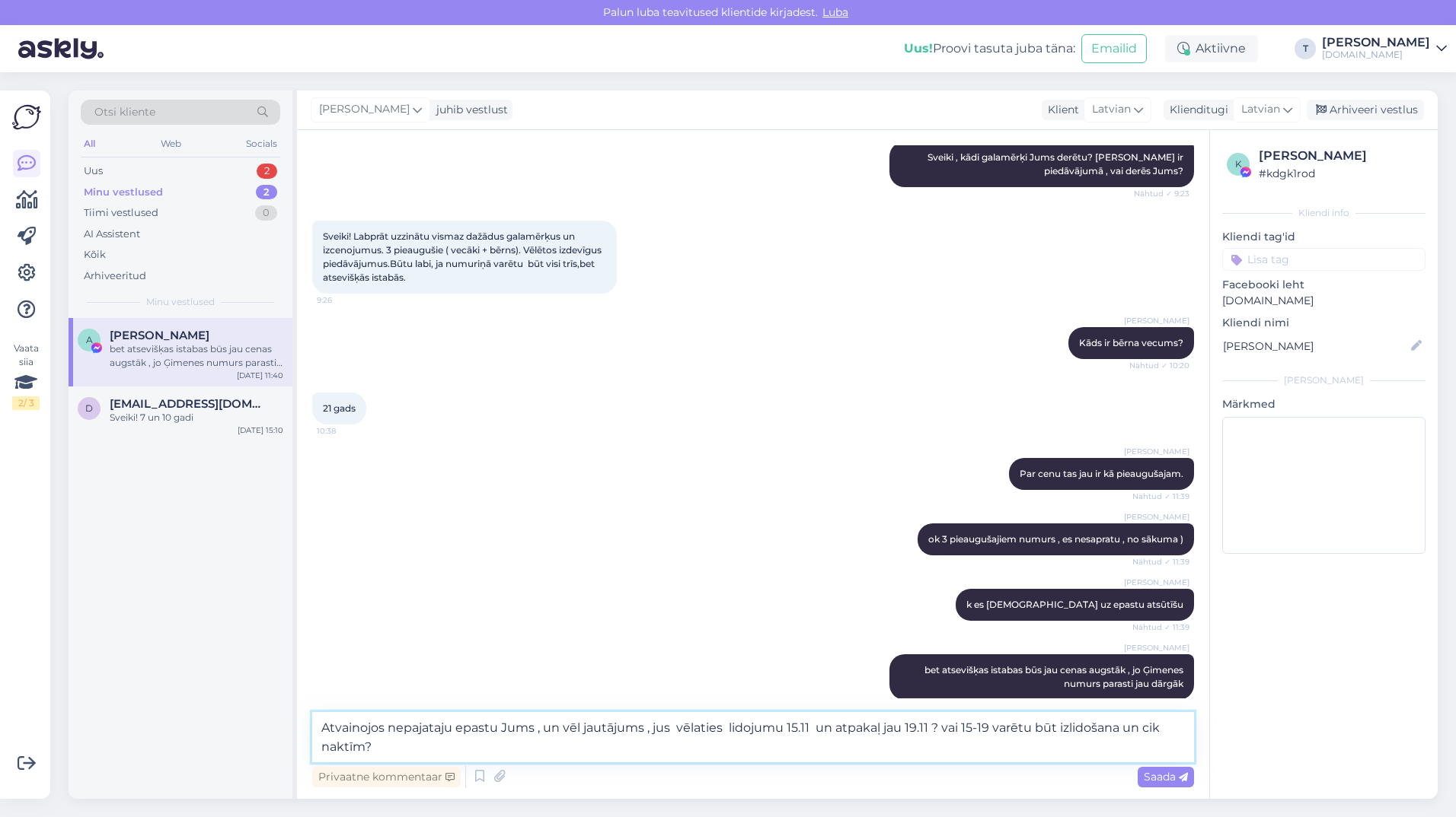
type textarea "Atvainojos nepajataju epastu Jums , un vēl jautājums , jus vēlaties lidojumu 15…"
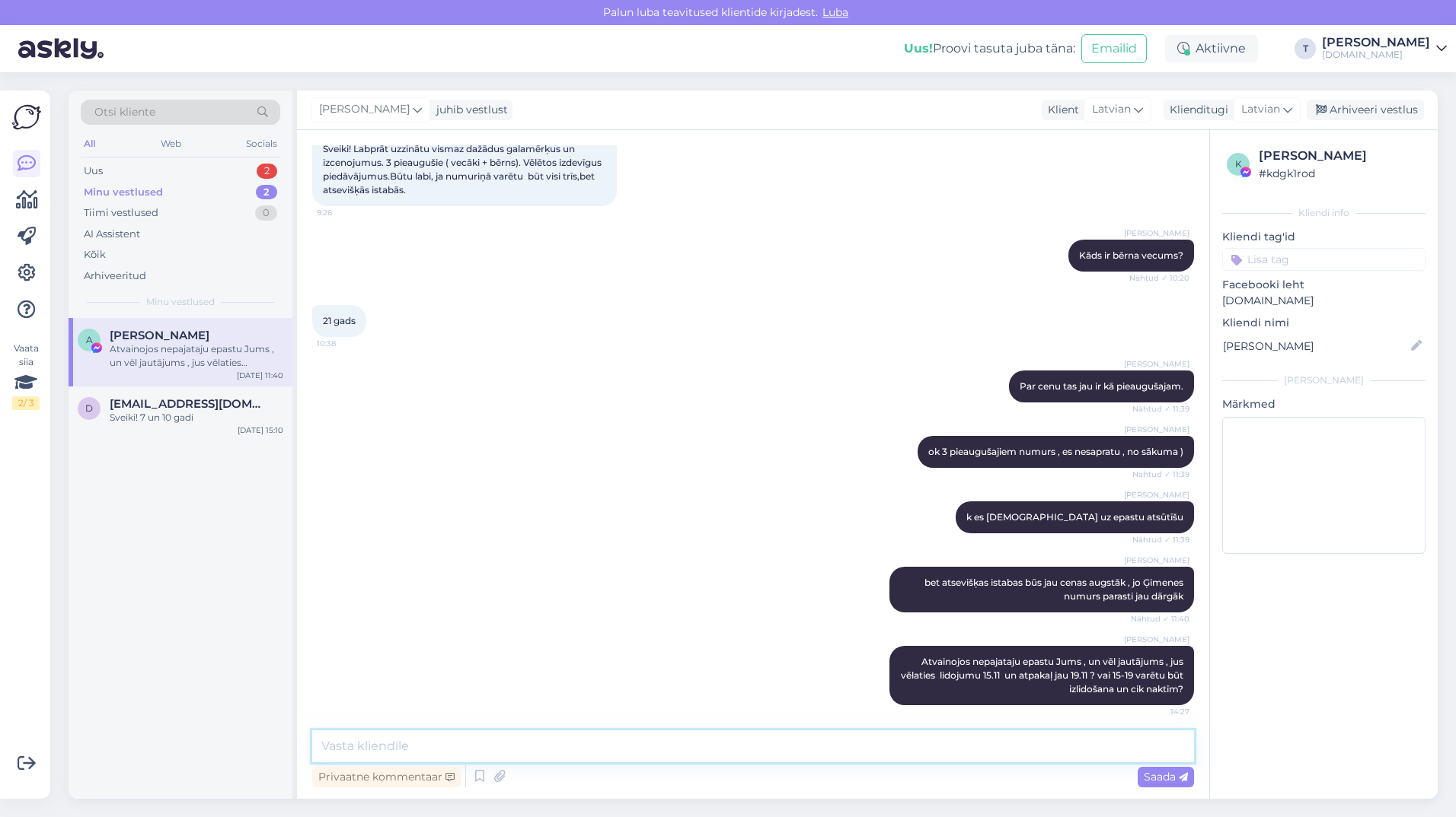
scroll to position [314, 0]
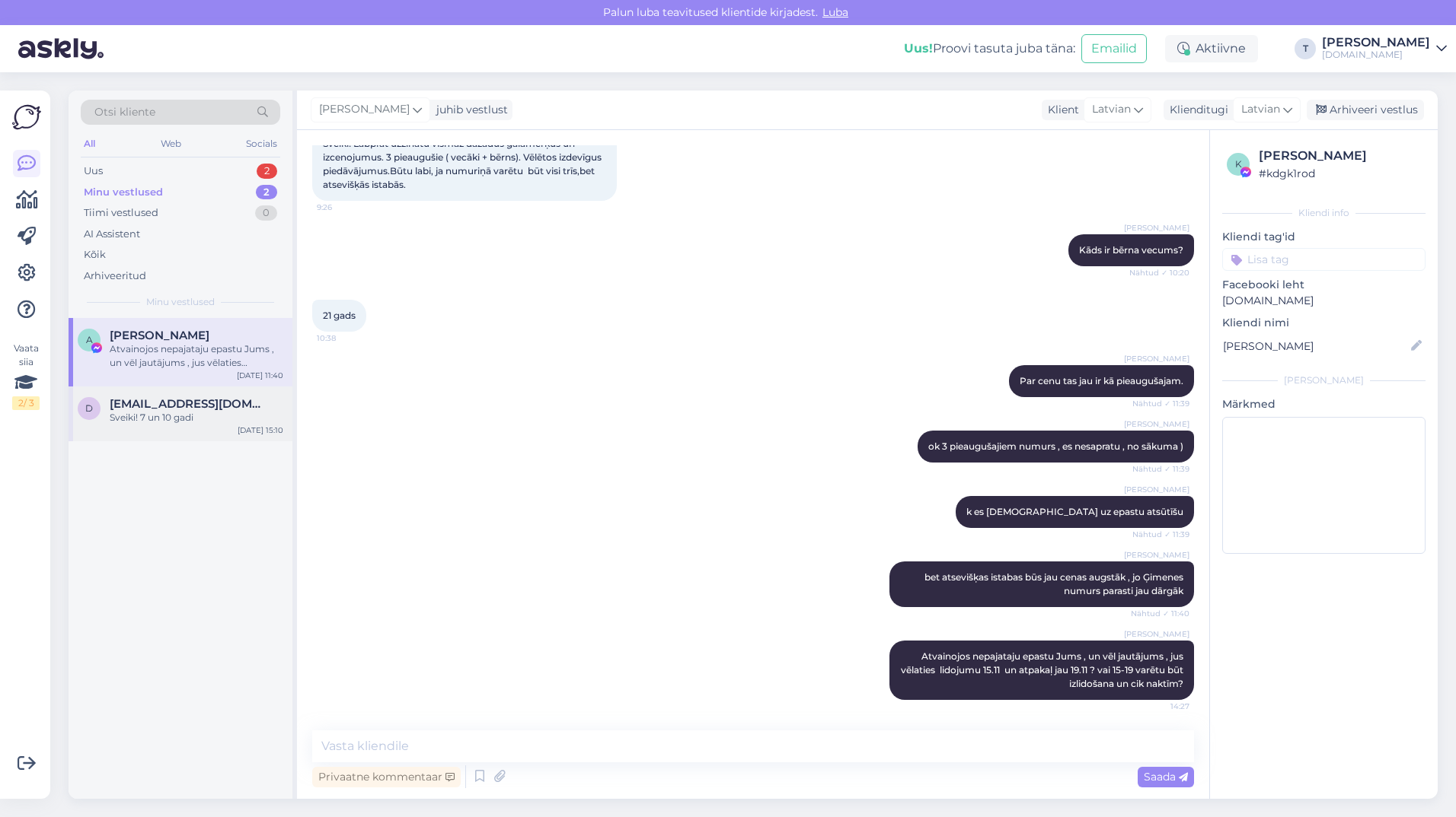
click at [213, 430] on div "d [EMAIL_ADDRESS][DOMAIN_NAME] Sveiki! 7 un 10 gadi [DATE] 15:10" at bounding box center [180, 413] width 224 height 55
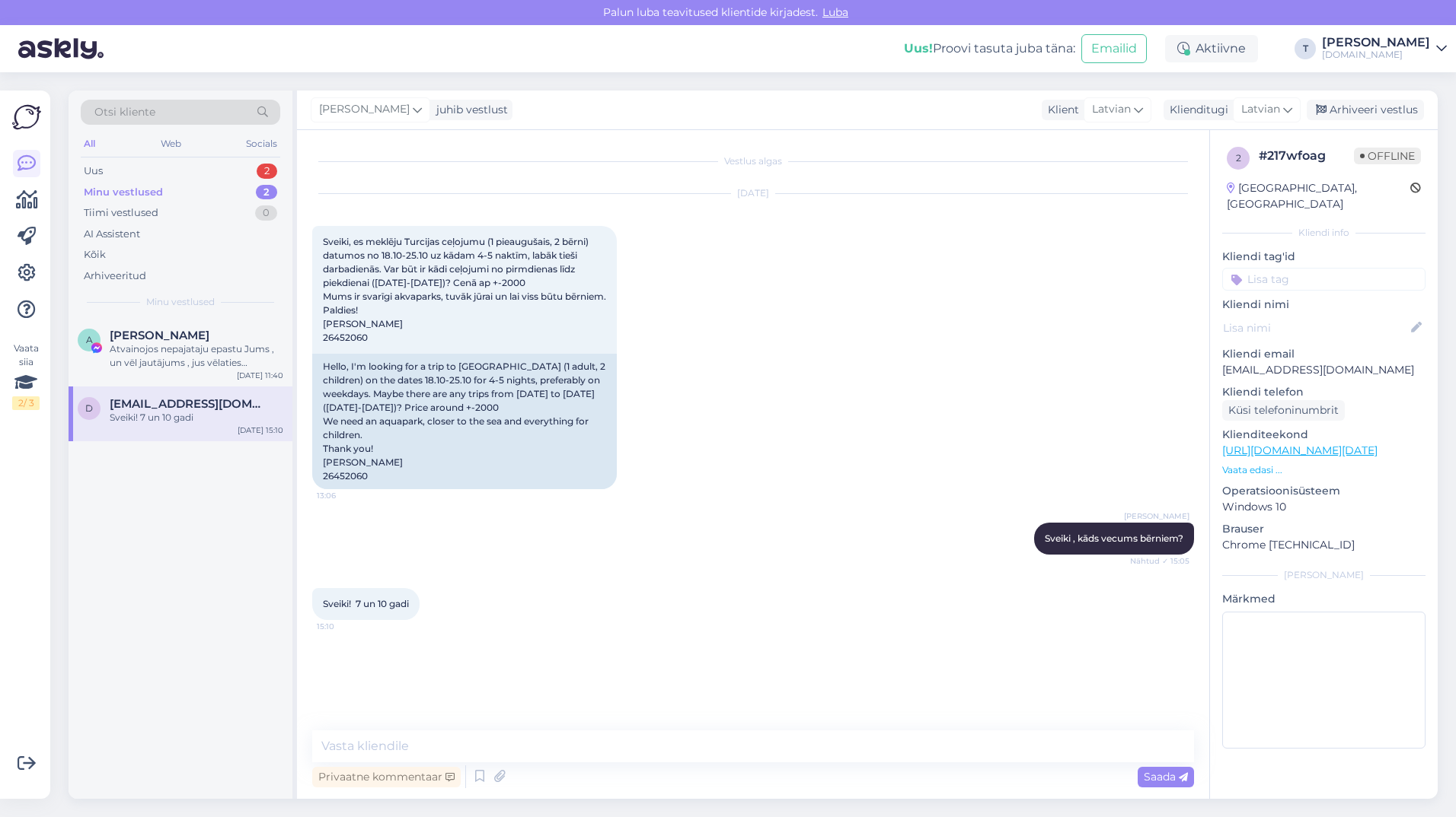
scroll to position [0, 0]
click at [552, 742] on textarea at bounding box center [753, 746] width 882 height 32
type textarea "Sveiki , aizsūtīju Jums uz epasta."
click at [1159, 777] on span "Saada" at bounding box center [1166, 777] width 44 height 13
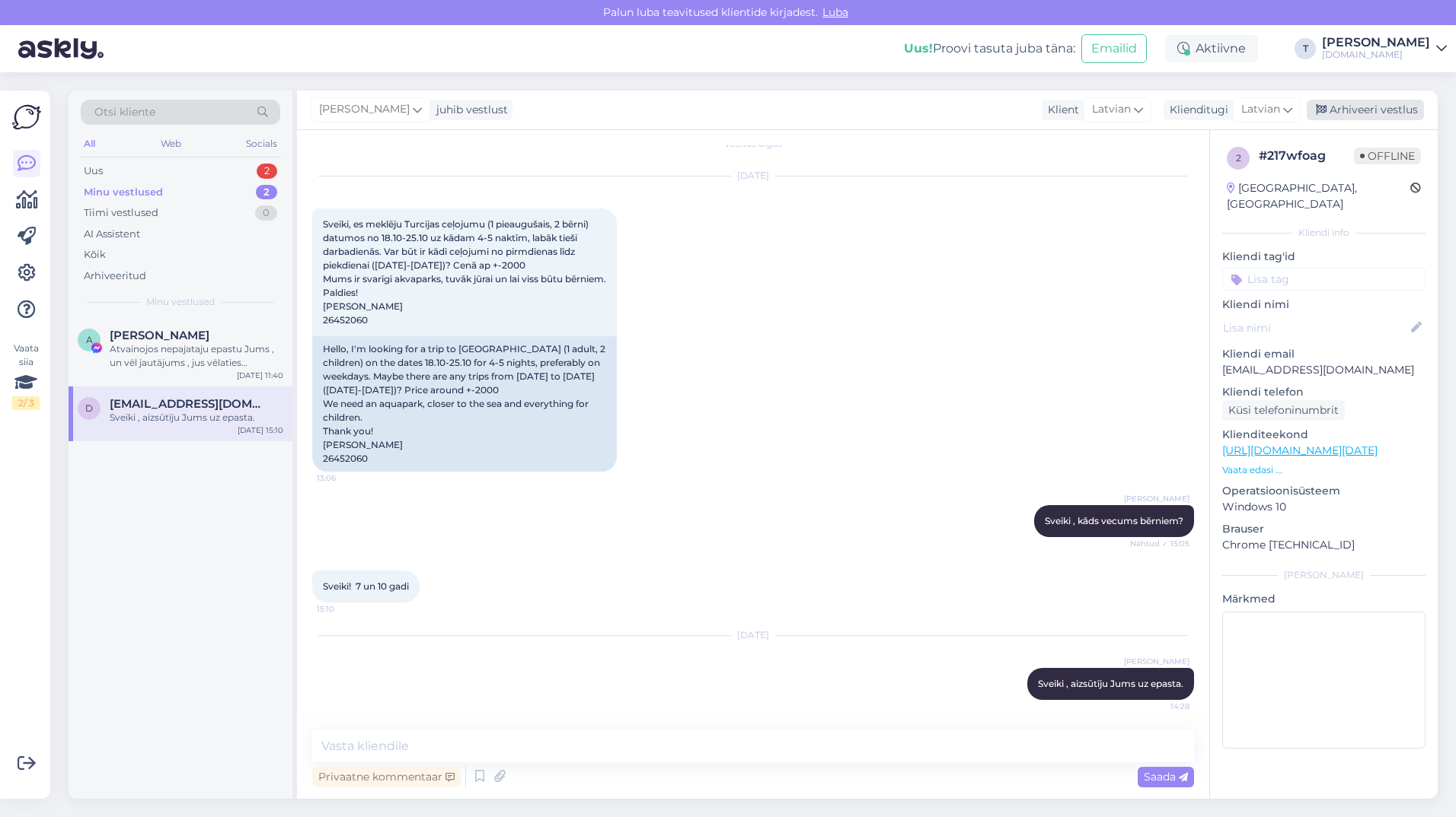
click at [1349, 107] on div "Arhiveeri vestlus" at bounding box center [1366, 110] width 117 height 20
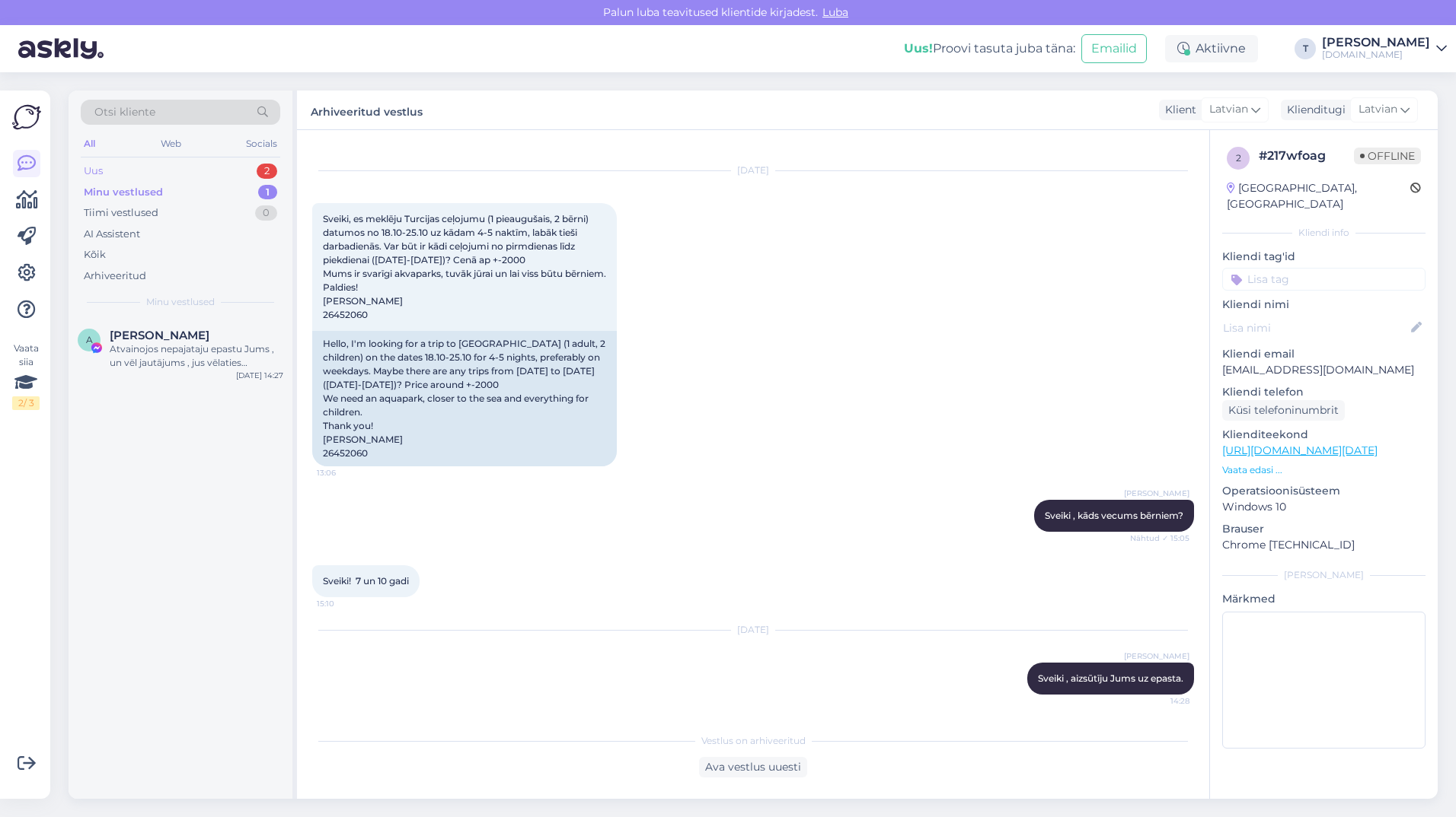
click at [170, 166] on div "Uus 2" at bounding box center [180, 171] width 199 height 21
click at [183, 344] on div "[EMAIL_ADDRESS][DOMAIN_NAME]" at bounding box center [196, 349] width 174 height 13
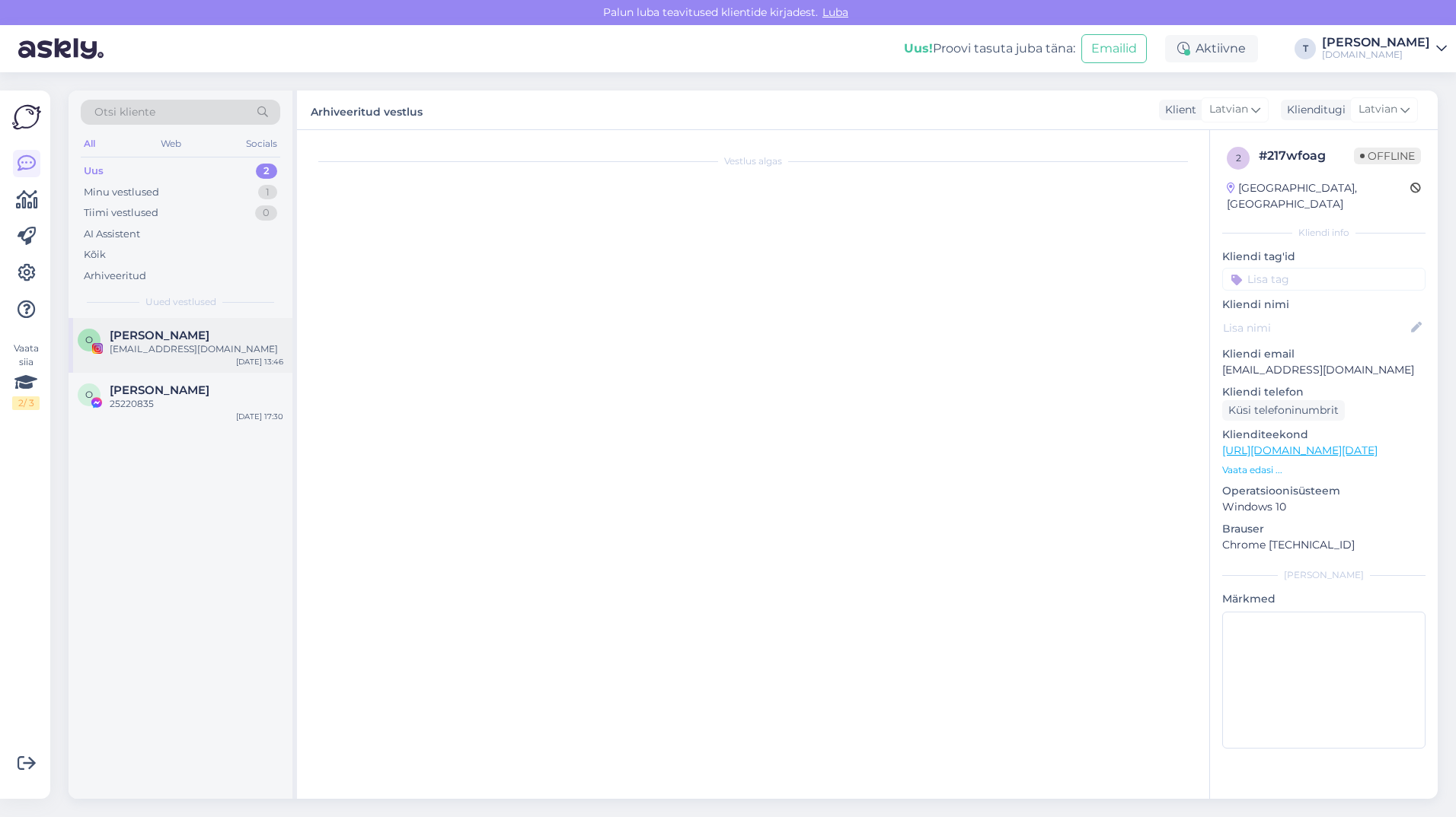
scroll to position [0, 0]
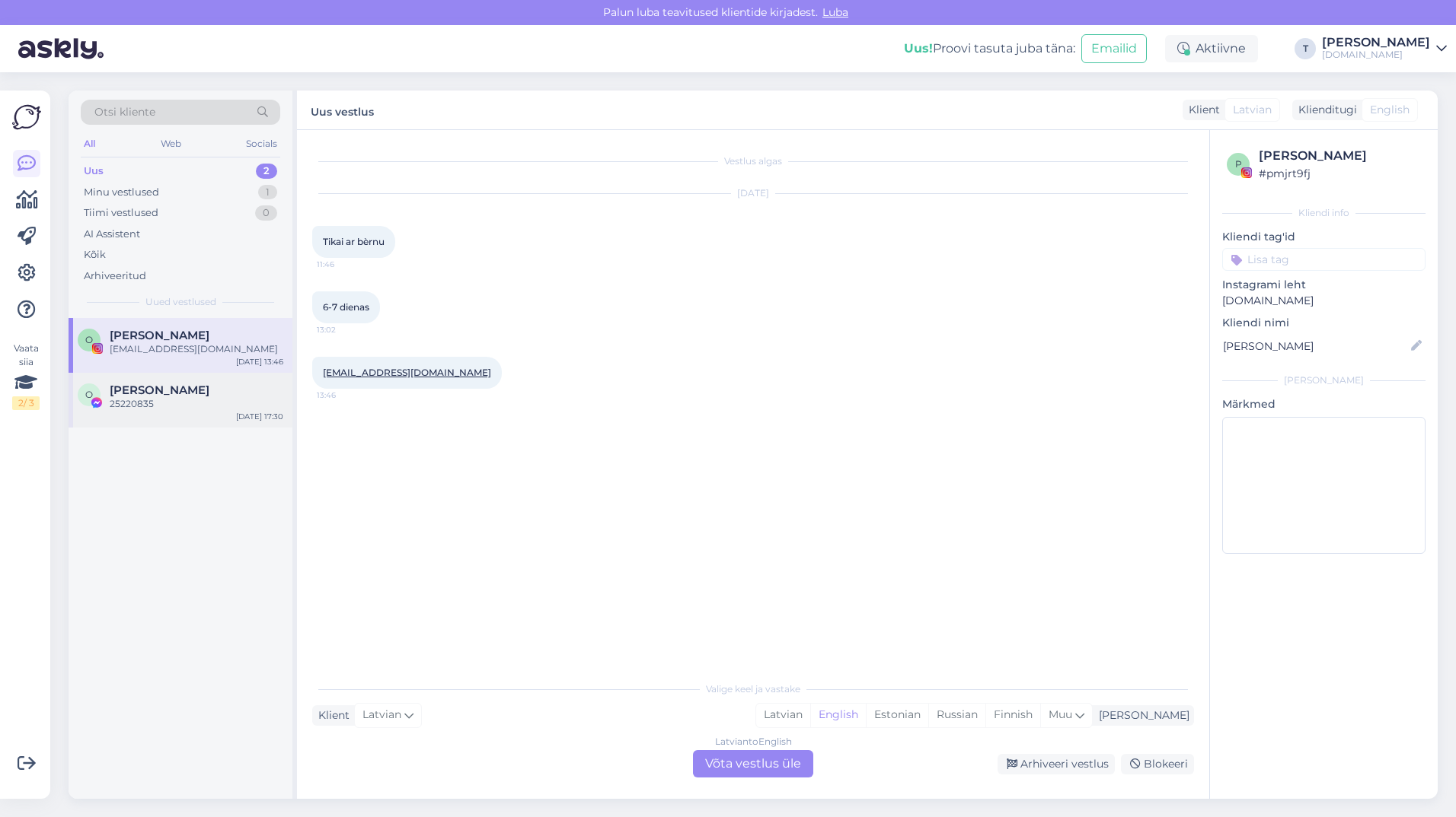
click at [172, 383] on div "O [PERSON_NAME] 25220835 [DATE] 17:30" at bounding box center [180, 400] width 224 height 55
click at [144, 346] on div "[EMAIL_ADDRESS][DOMAIN_NAME]" at bounding box center [196, 349] width 174 height 13
click at [208, 185] on div "Minu vestlused 1" at bounding box center [180, 192] width 199 height 21
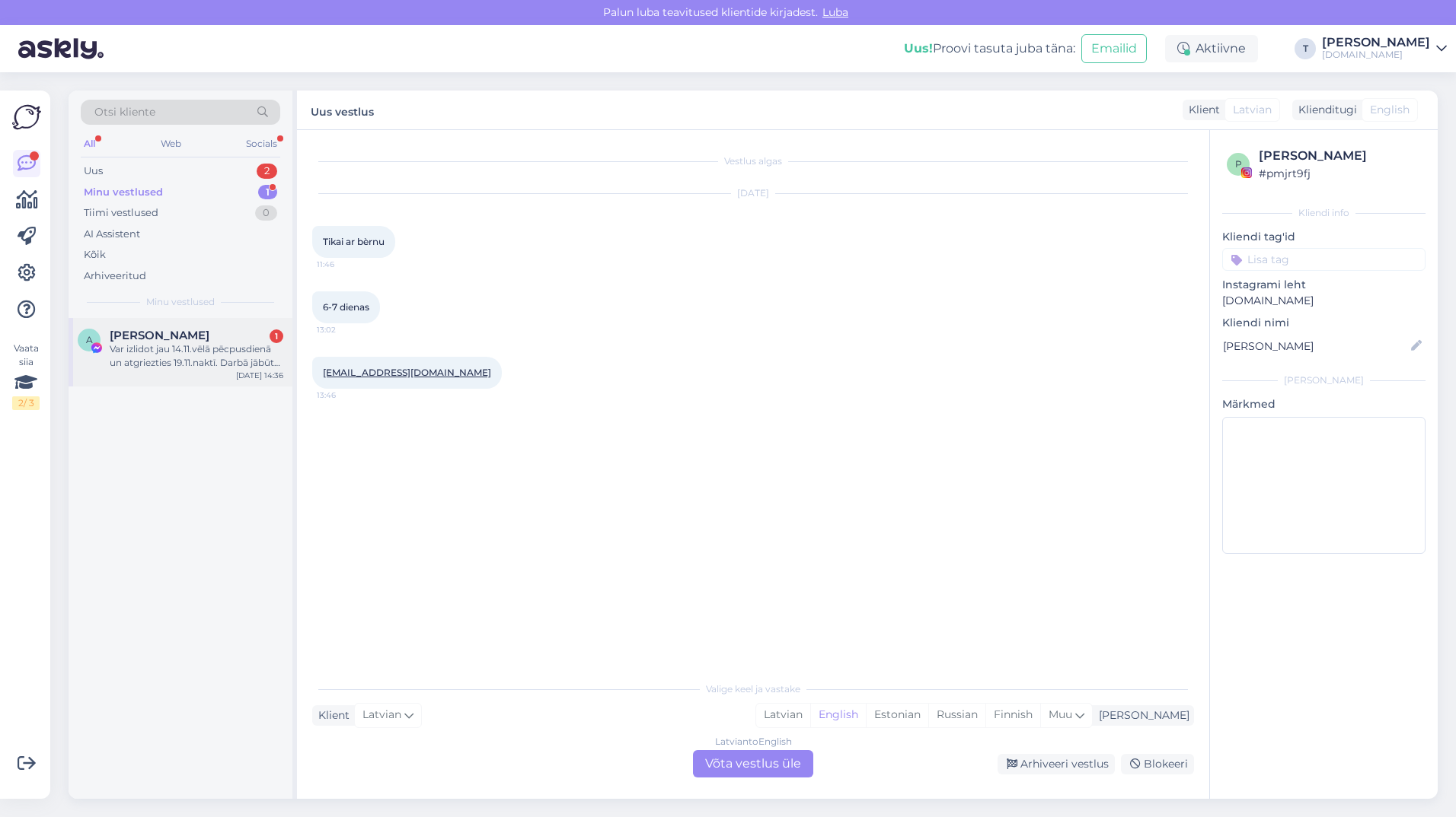
click at [203, 341] on div "[PERSON_NAME] 1" at bounding box center [196, 335] width 174 height 13
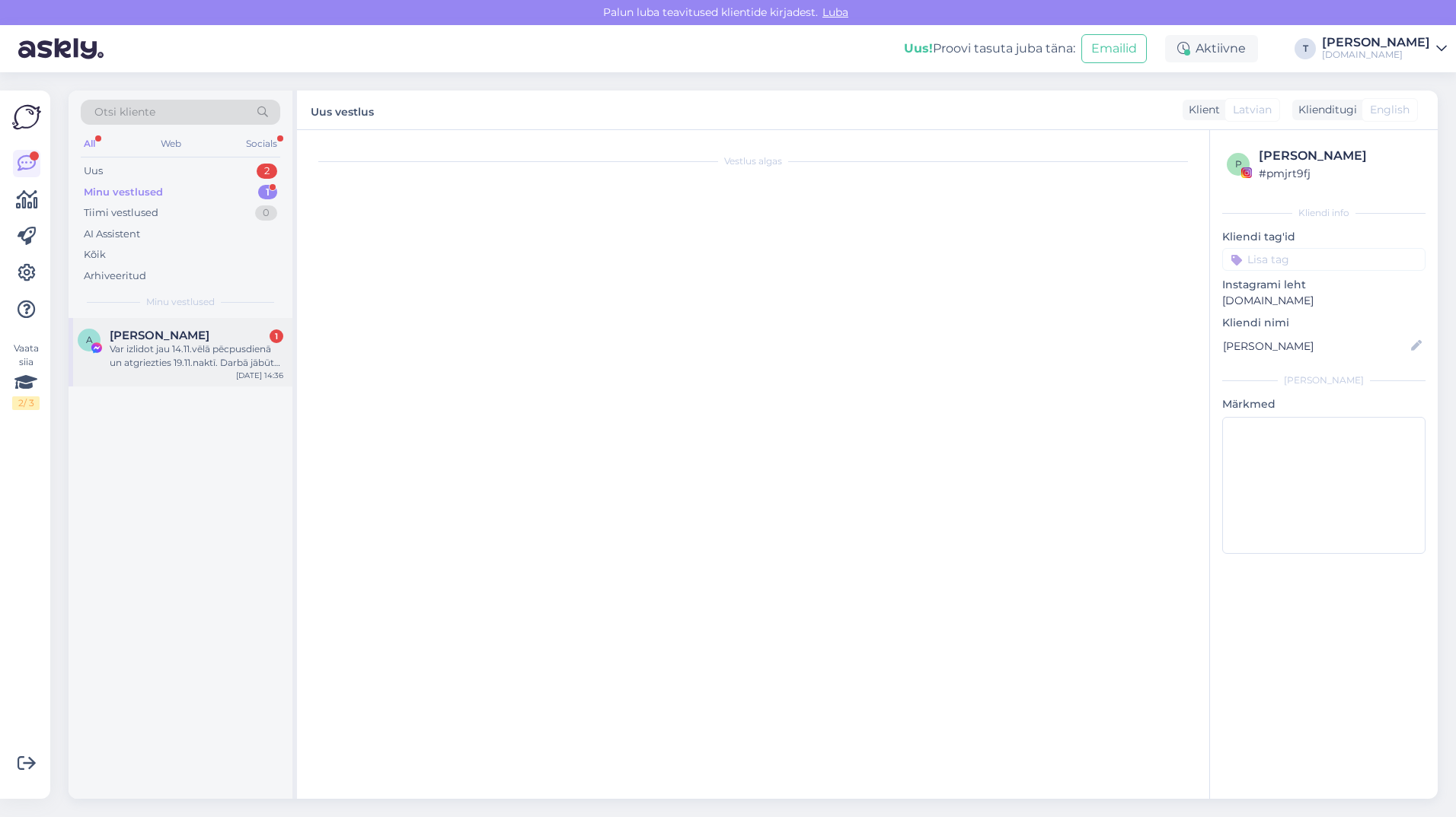
scroll to position [393, 0]
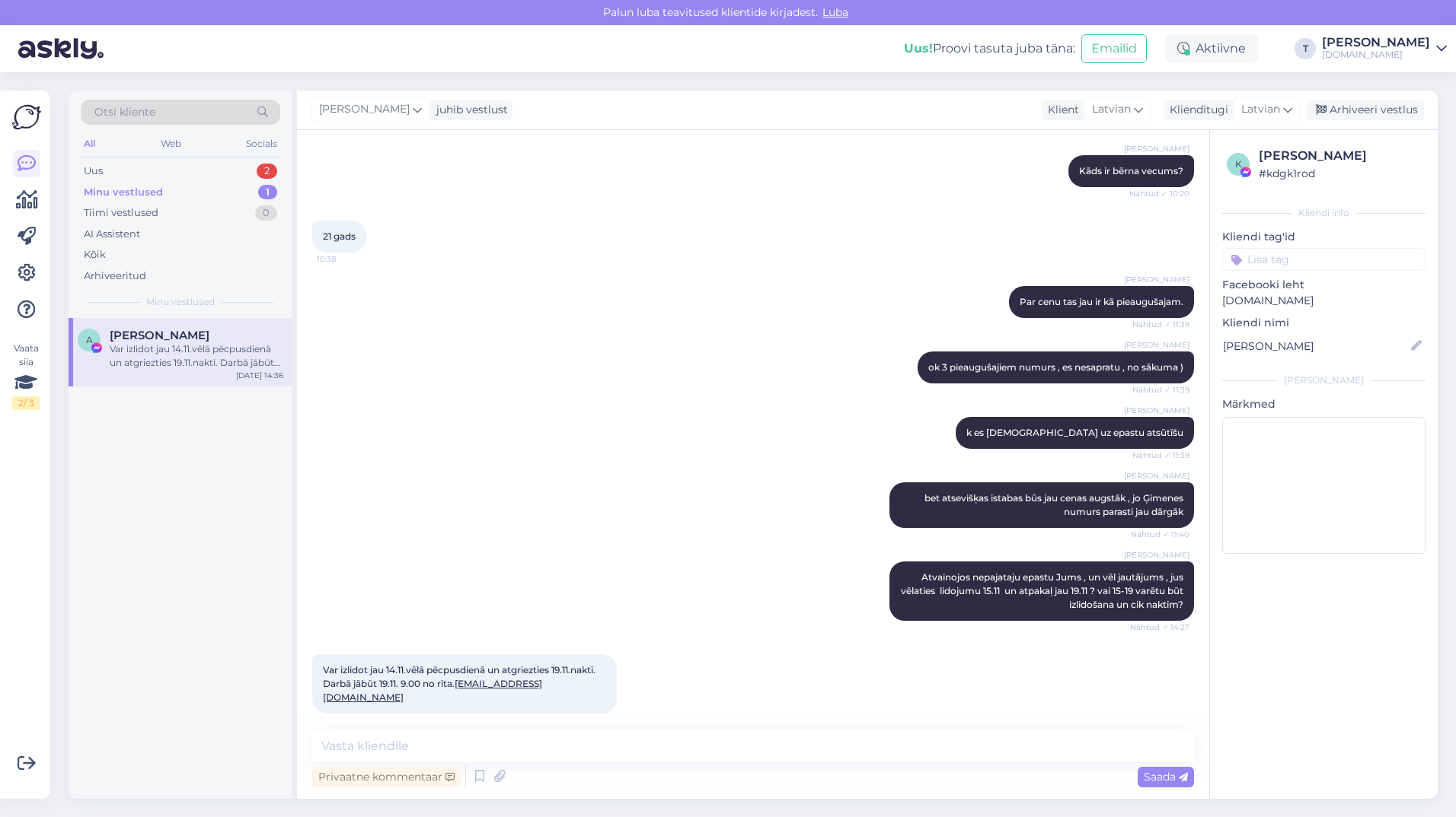
drag, startPoint x: 490, startPoint y: 680, endPoint x: 544, endPoint y: 694, distance: 55.8
click at [541, 695] on div "Var izlidot jau 14.11.vēlā pēcpusdienā un atgriezties 19.11.naktī. Darbā jābūt …" at bounding box center [464, 684] width 305 height 60
drag, startPoint x: 551, startPoint y: 683, endPoint x: 459, endPoint y: 682, distance: 92.0
click at [459, 682] on div "Var izlidot jau 14.11.vēlā pēcpusdienā un atgriezties 19.11.naktī. Darbā jābūt …" at bounding box center [464, 684] width 305 height 60
drag, startPoint x: 459, startPoint y: 682, endPoint x: 439, endPoint y: 684, distance: 20.1
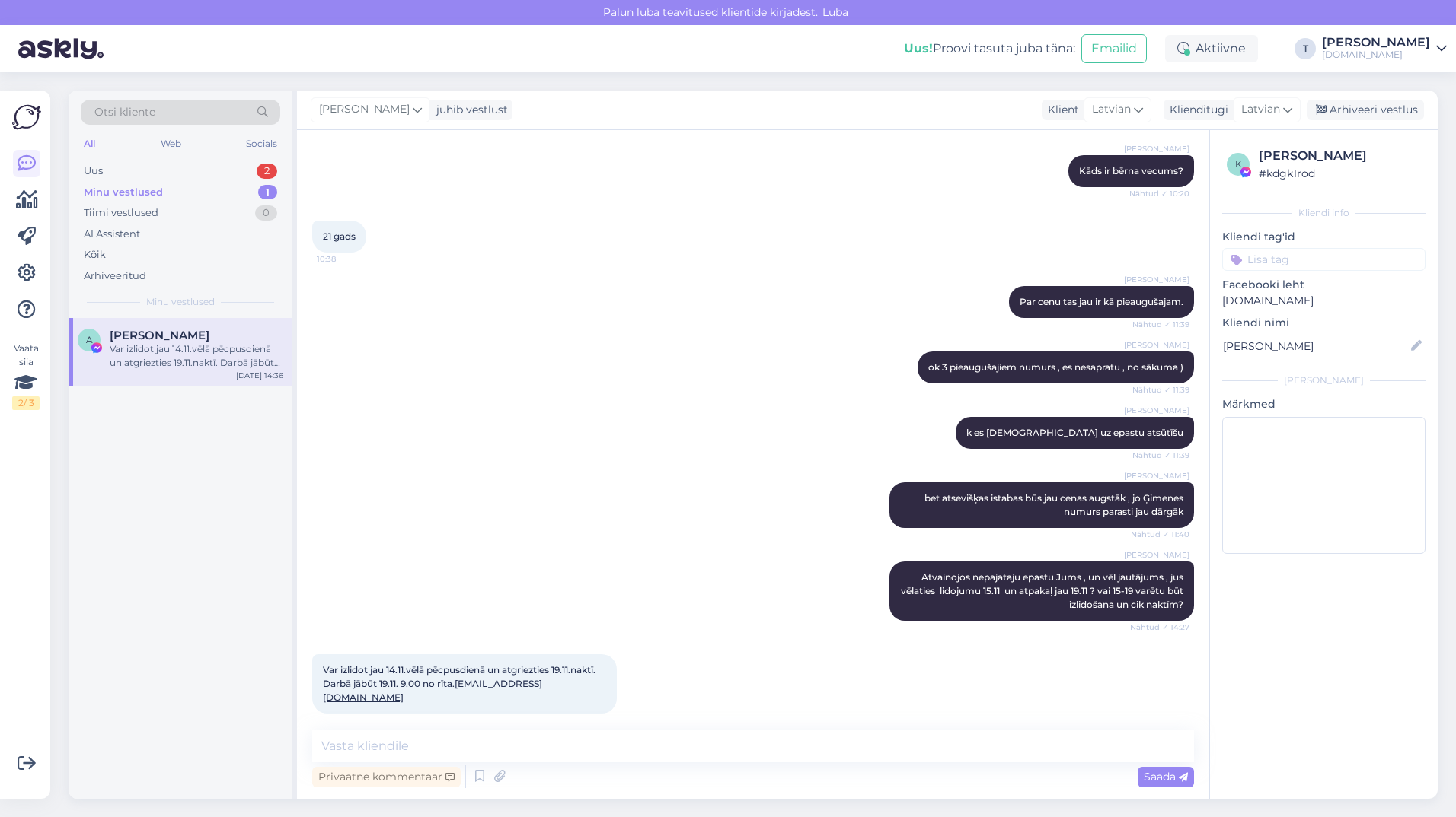
click at [439, 684] on span "Var izlidot jau 14.11.vēlā pēcpusdienā un atgriezties 19.11.naktī. Darbā jābūt …" at bounding box center [461, 683] width 275 height 38
drag, startPoint x: 559, startPoint y: 677, endPoint x: 489, endPoint y: 682, distance: 70.2
click at [489, 682] on div "Var izlidot jau 14.11.vēlā pēcpusdienā un atgriezties 19.11.naktī. Darbā jābūt …" at bounding box center [464, 684] width 305 height 60
drag, startPoint x: 489, startPoint y: 682, endPoint x: 550, endPoint y: 686, distance: 61.1
click at [550, 686] on div "Var izlidot jau 14.11.vēlā pēcpusdienā un atgriezties 19.11.naktī. Darbā jābūt …" at bounding box center [464, 684] width 305 height 60
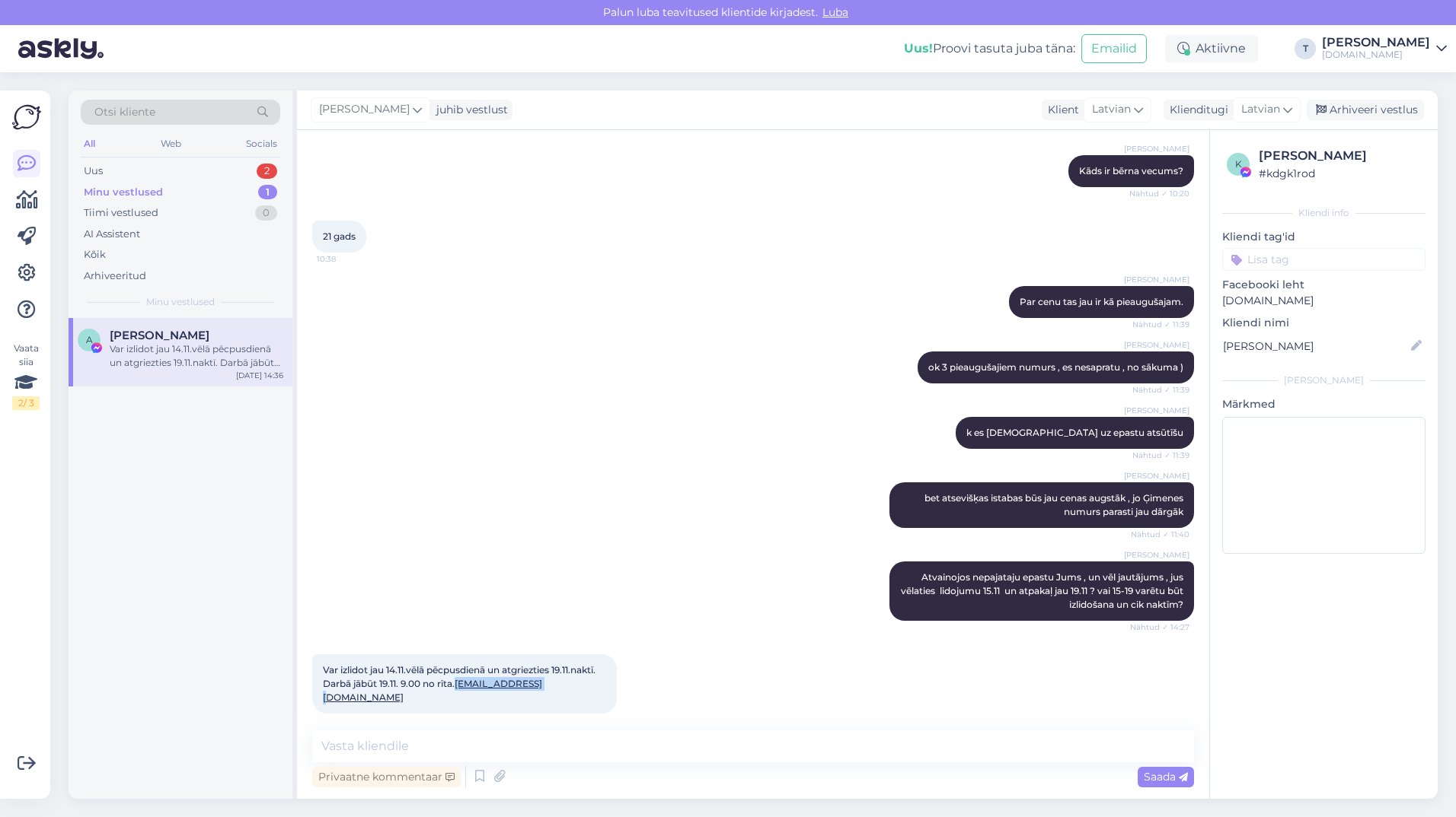
drag, startPoint x: 562, startPoint y: 684, endPoint x: 459, endPoint y: 685, distance: 103.0
click at [459, 685] on div "Var izlidot jau 14.11.vēlā pēcpusdienā un atgriezties 19.11.naktī. Darbā jābūt …" at bounding box center [464, 684] width 305 height 60
drag, startPoint x: 459, startPoint y: 685, endPoint x: 466, endPoint y: 685, distance: 7.0
copy link "[EMAIL_ADDRESS][DOMAIN_NAME]"
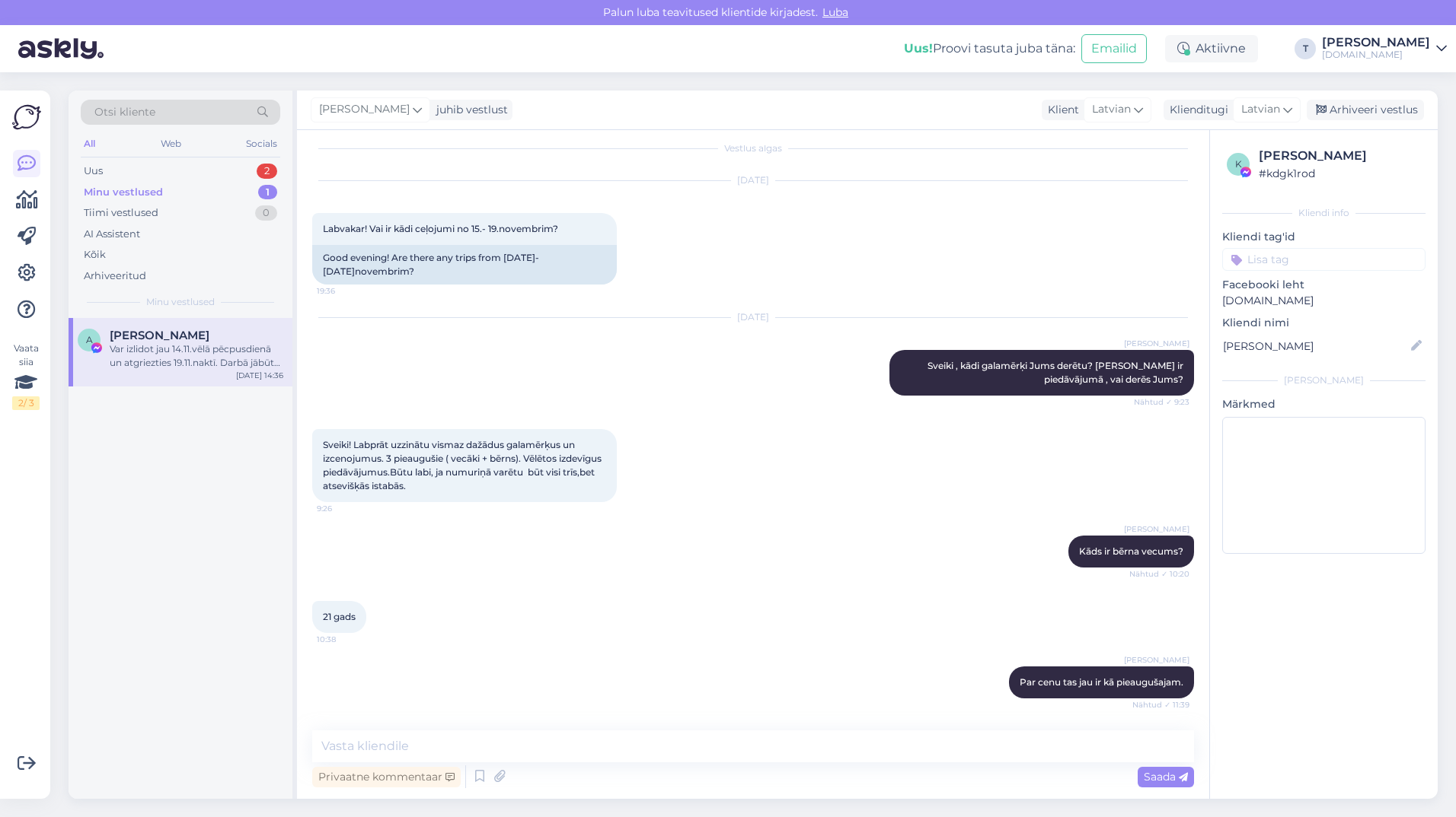
scroll to position [0, 0]
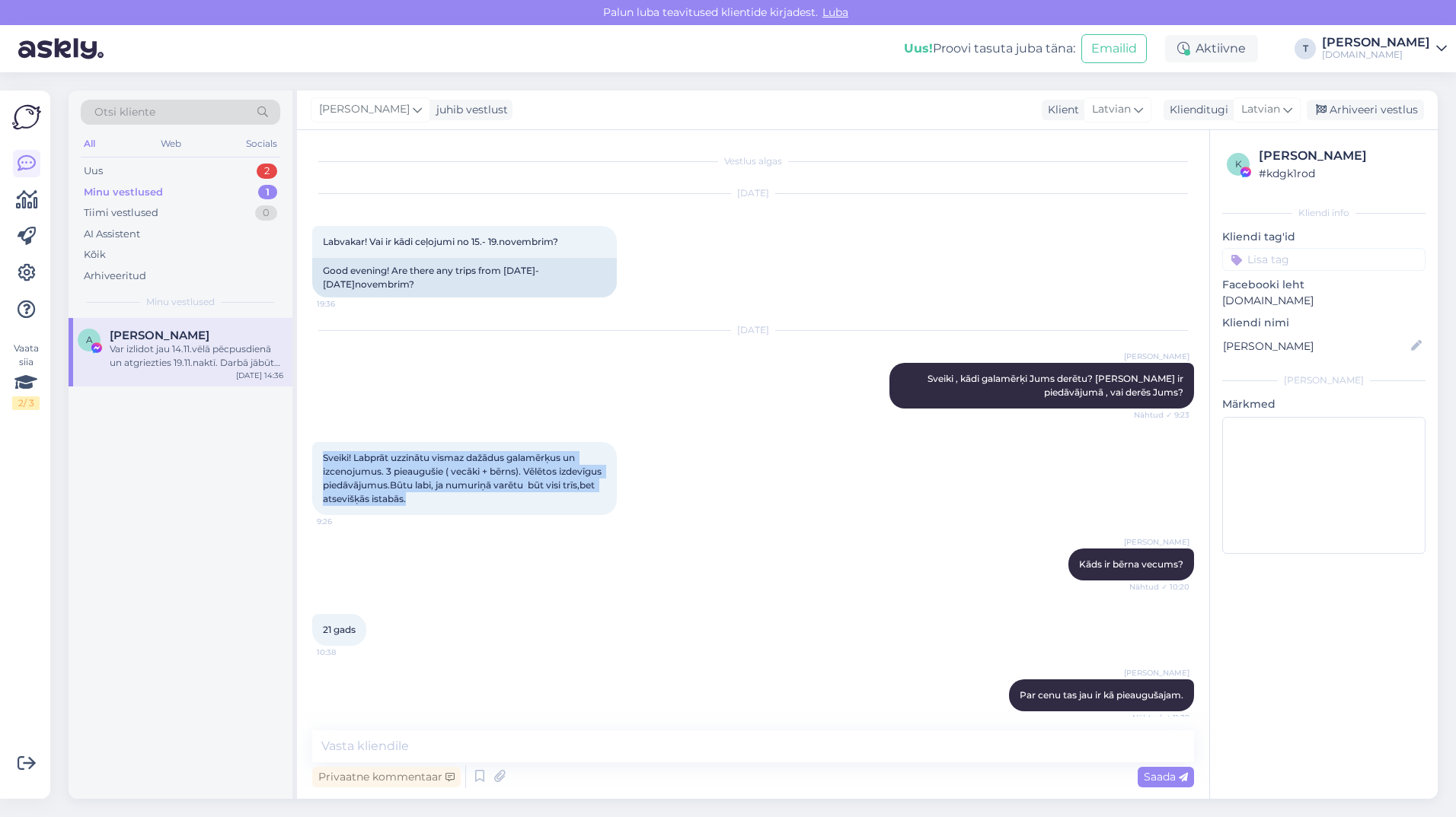
drag, startPoint x: 489, startPoint y: 502, endPoint x: 316, endPoint y: 449, distance: 180.9
click at [316, 449] on div "Sveiki! Labprāt uzzinātu vismaz dažādus galamērķus un izcenojumus. 3 pieaugušie…" at bounding box center [464, 479] width 305 height 73
drag, startPoint x: 316, startPoint y: 449, endPoint x: 371, endPoint y: 476, distance: 61.3
copy span "Sveiki! Labprāt uzzinātu vismaz dažādus galamērķus un izcenojumus. 3 pieaugušie…"
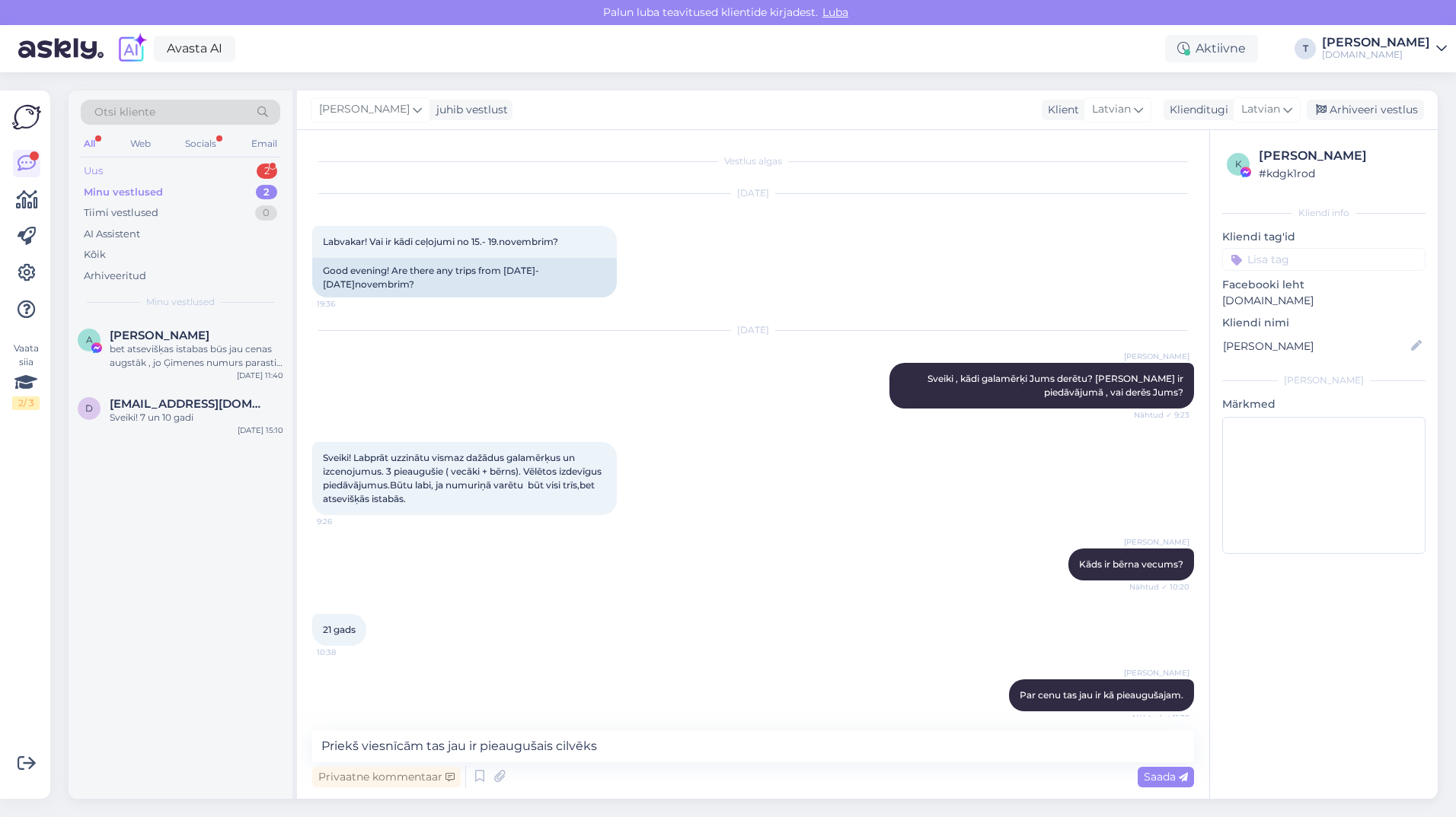
scroll to position [221, 0]
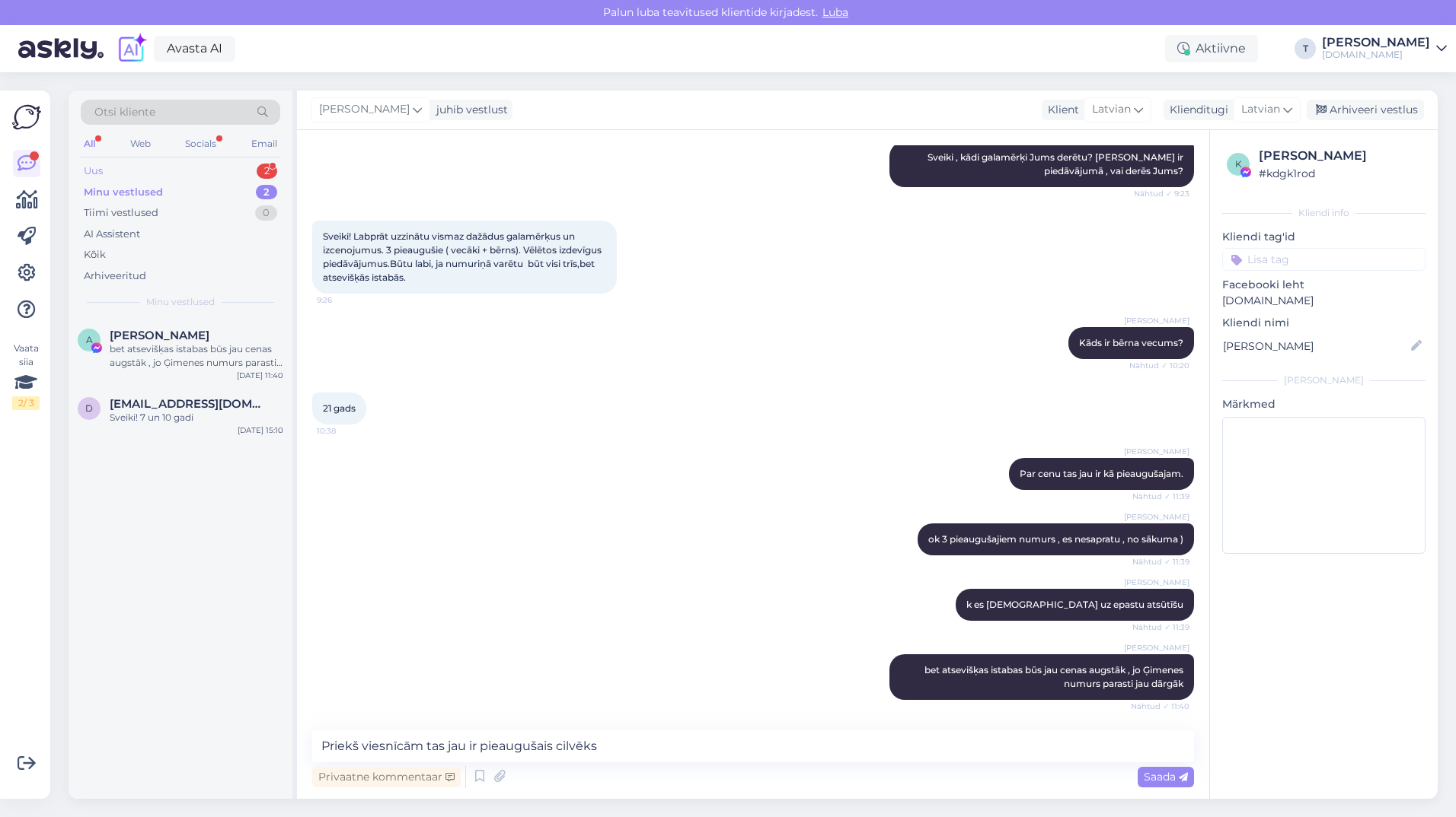
click at [218, 171] on div "Uus 2" at bounding box center [180, 171] width 199 height 21
click at [185, 342] on div "Olga Tutina 1" at bounding box center [196, 335] width 174 height 13
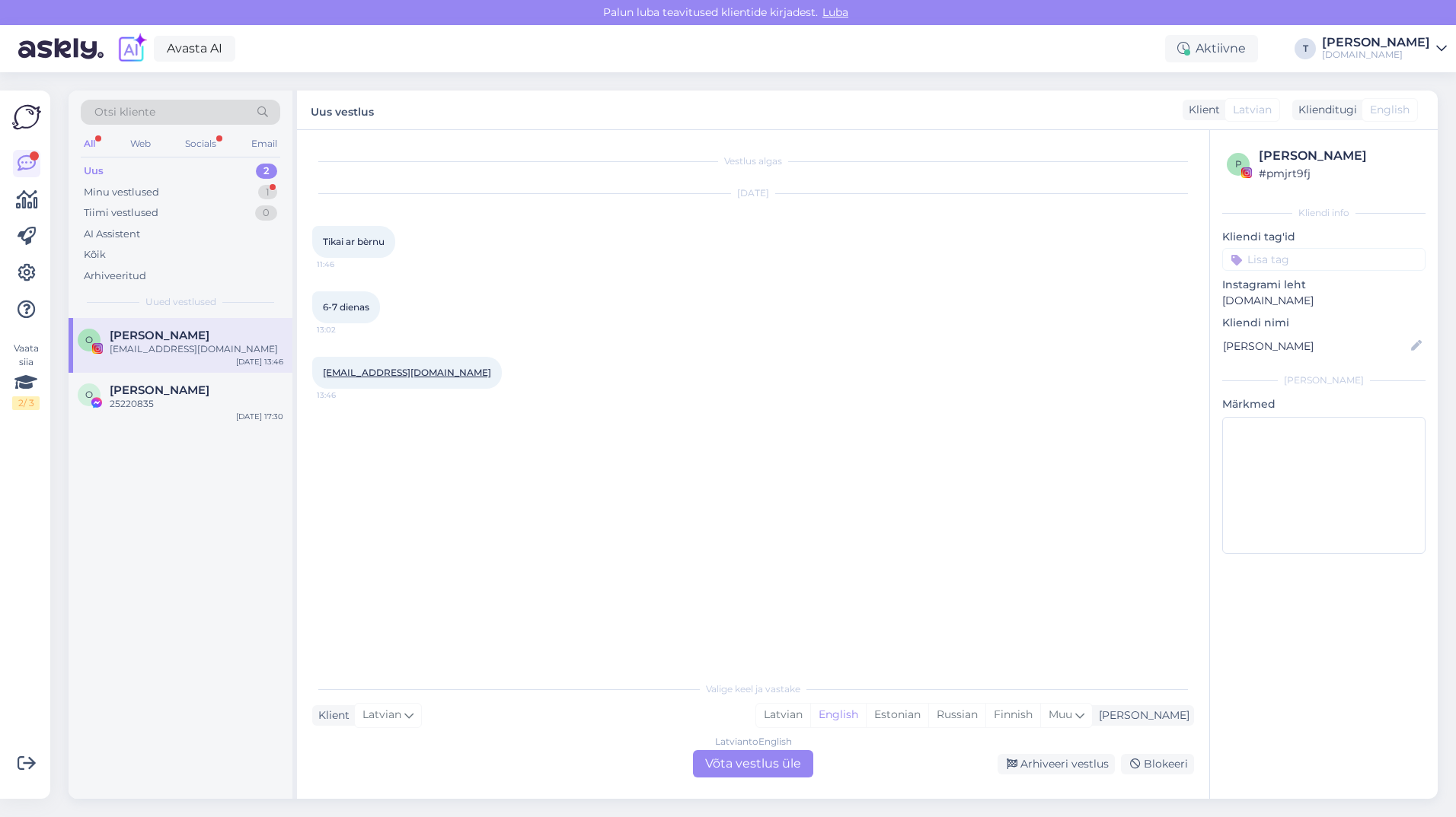
click at [193, 111] on div "Otsi kliente" at bounding box center [180, 112] width 199 height 25
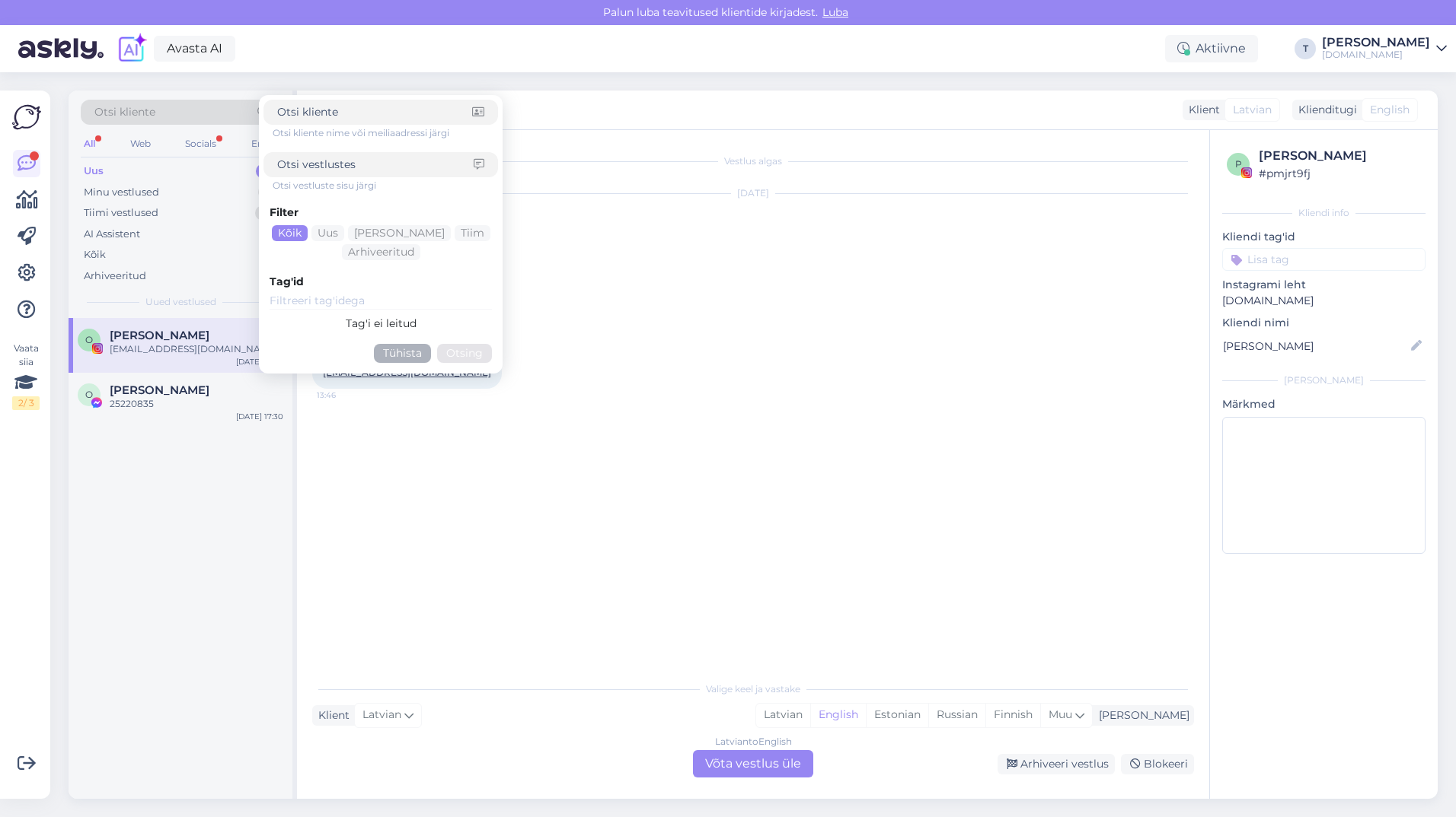
click at [683, 349] on div "ol4ik1717@inbox.lv 13:46" at bounding box center [753, 373] width 882 height 65
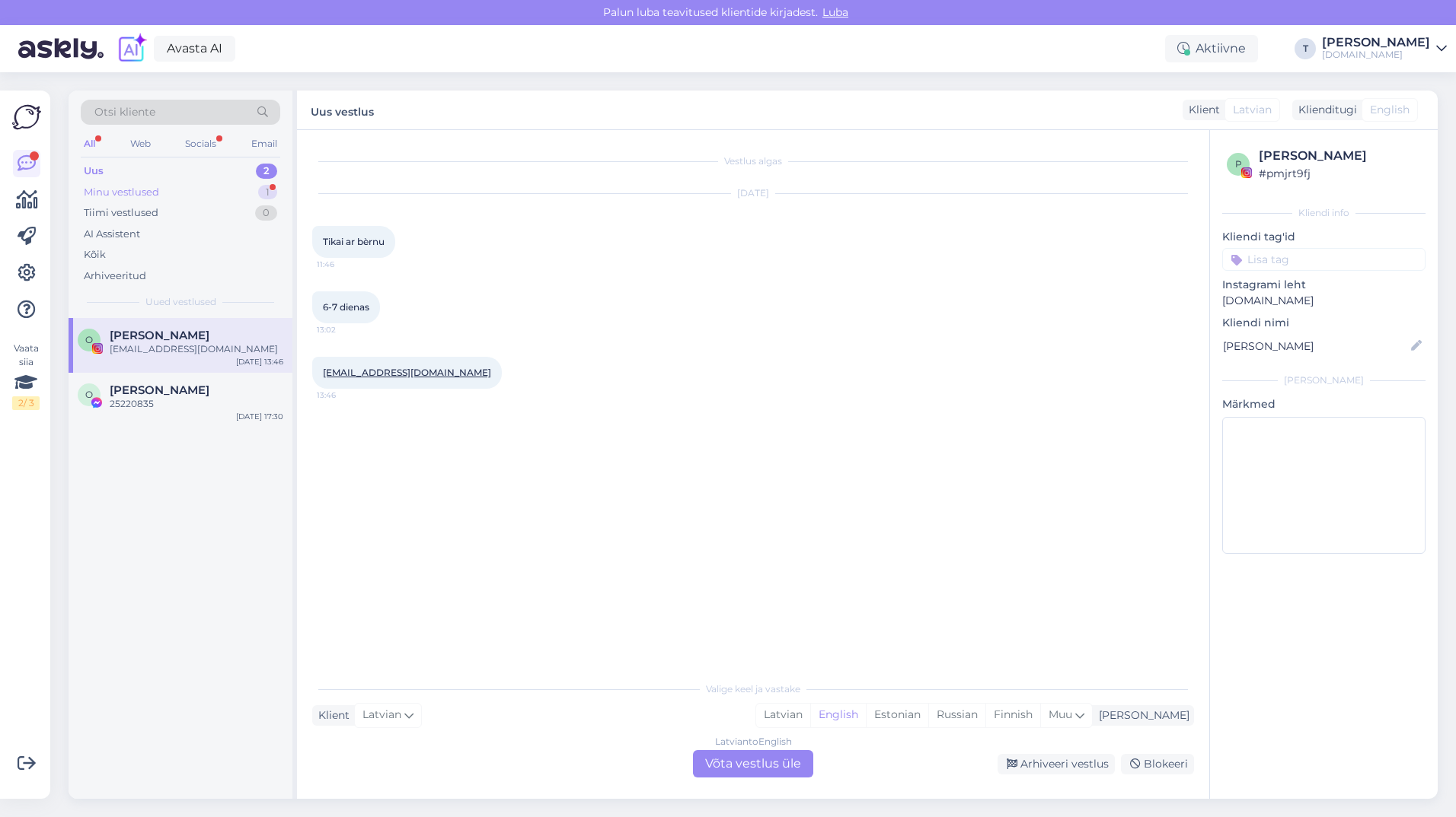
click at [226, 192] on div "Minu vestlused 1" at bounding box center [180, 192] width 199 height 21
click at [177, 355] on div "Var izlidot jau 14.11.vēlā pēcpusdienā un atgriezties 19.11.naktī. Darbā jābūt …" at bounding box center [196, 356] width 174 height 28
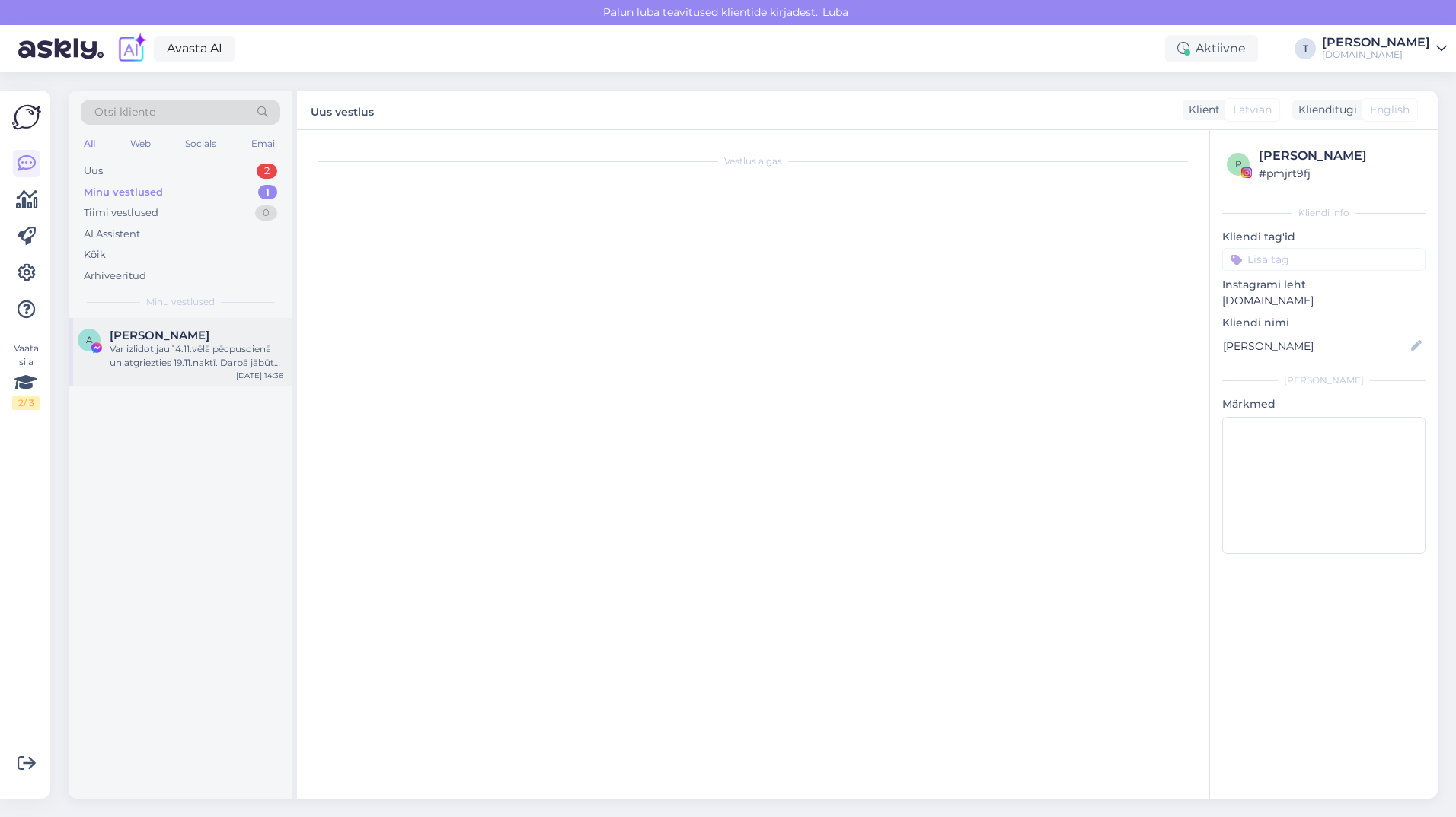
scroll to position [393, 0]
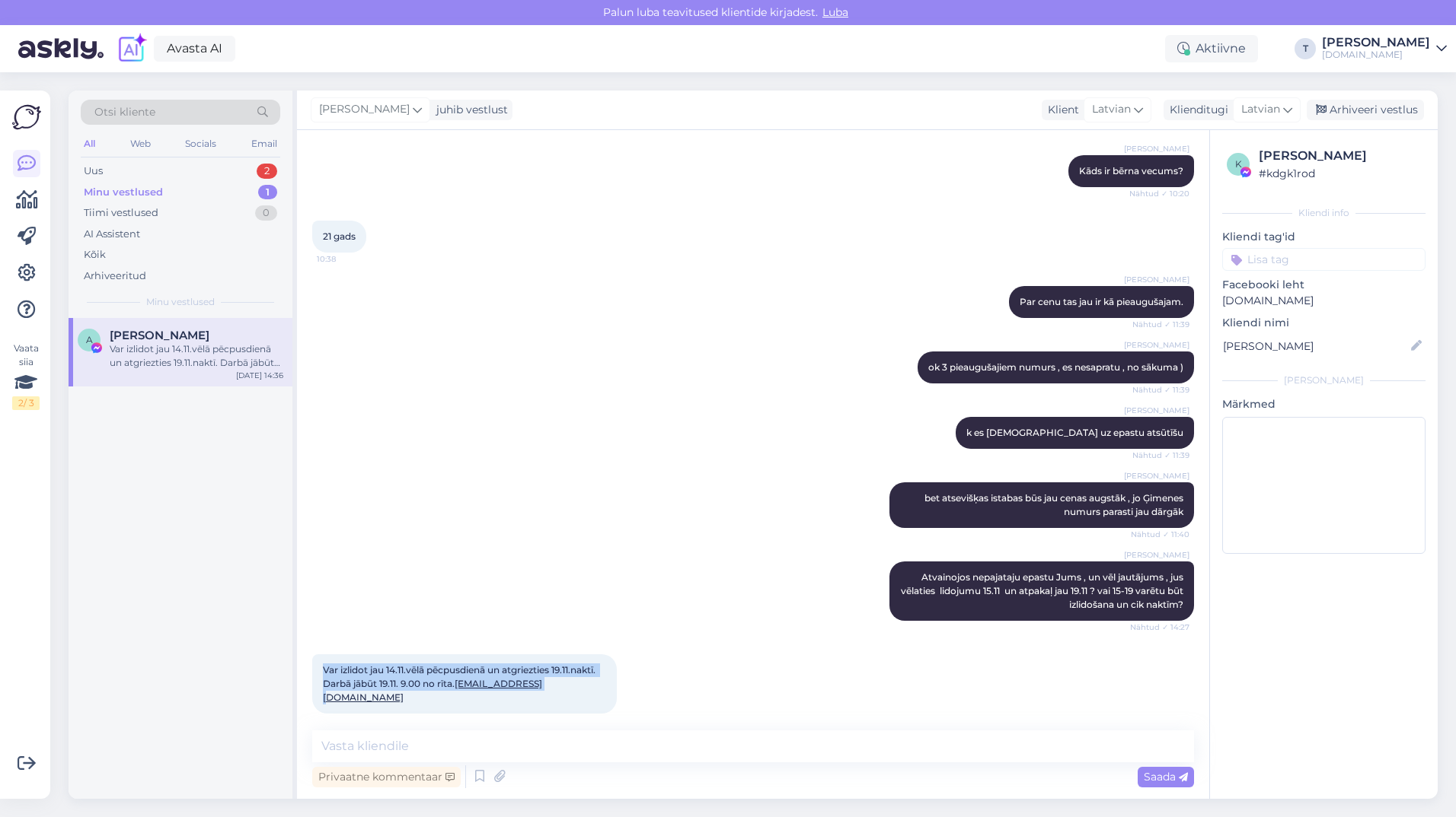
drag, startPoint x: 529, startPoint y: 682, endPoint x: 307, endPoint y: 659, distance: 223.2
click at [307, 659] on div "Vestlus algas Oct 6 2025 Labvakar! Vai ir kādi ceļojumi no 15.- 19.novembrim? 1…" at bounding box center [753, 464] width 913 height 669
drag, startPoint x: 307, startPoint y: 659, endPoint x: 383, endPoint y: 677, distance: 78.1
copy span "Var izlidot jau 14.11.vēlā pēcpusdienā un atgriezties 19.11.naktī. Darbā jābūt …"
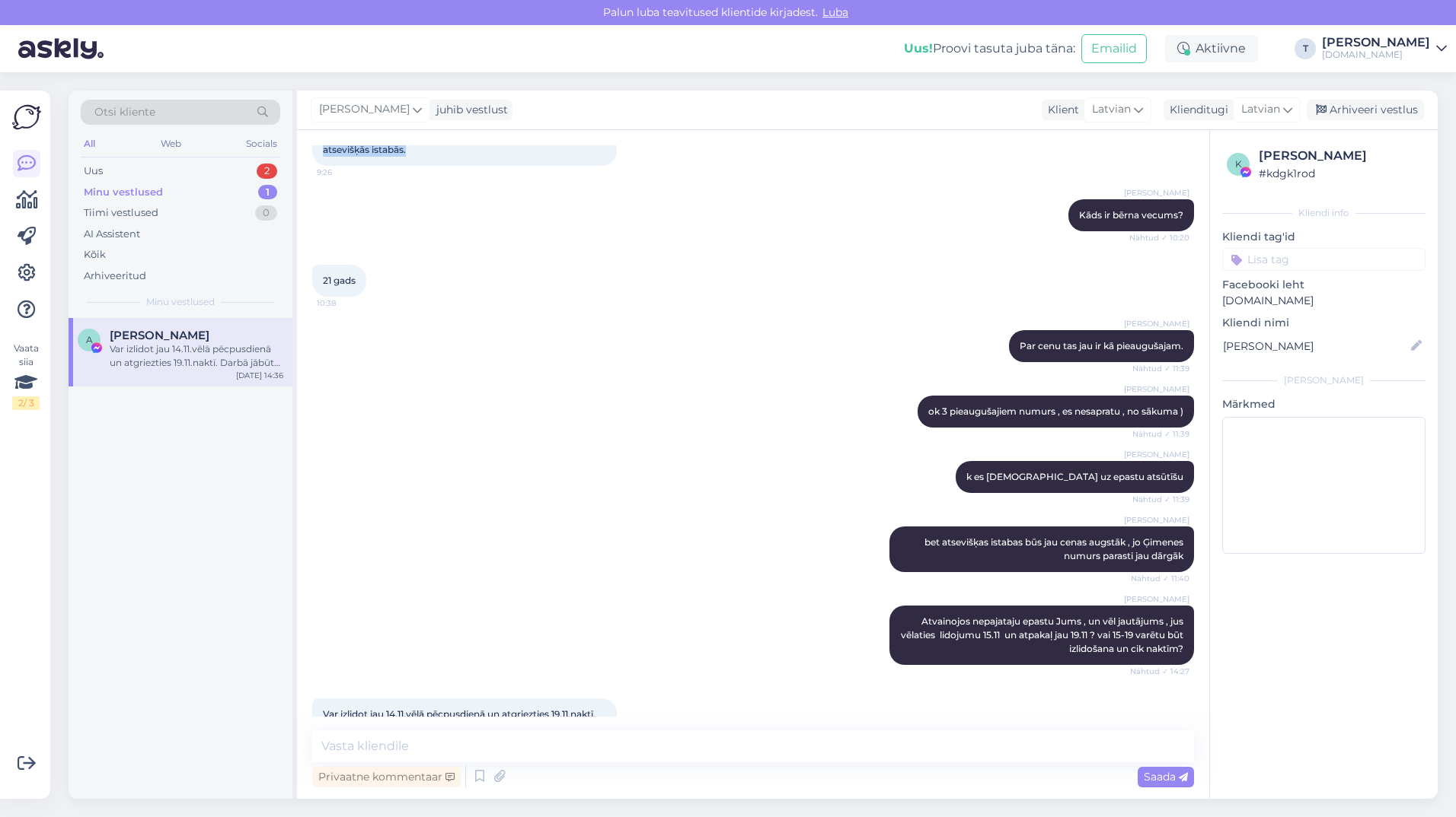
scroll to position [393, 0]
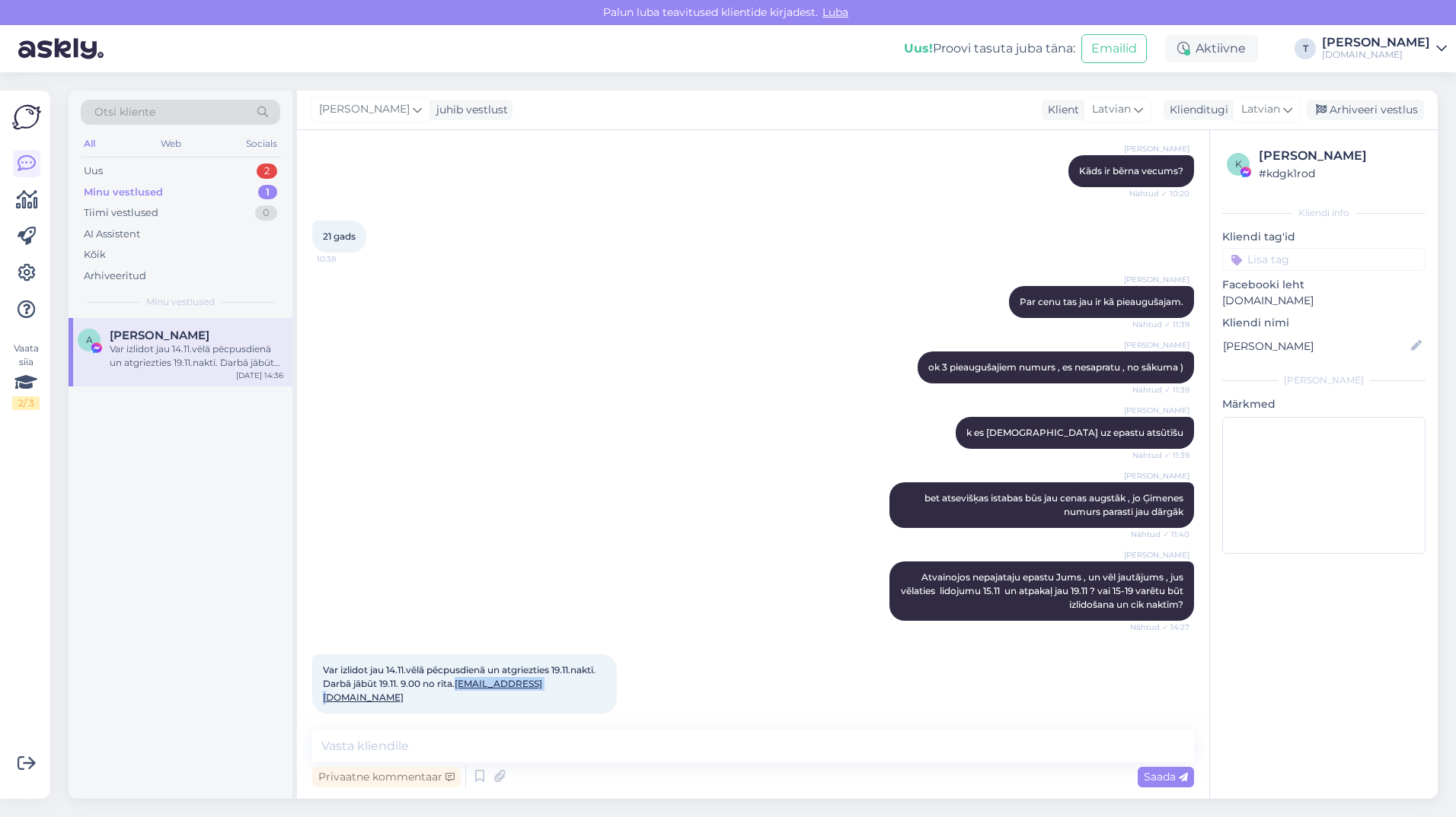
drag, startPoint x: 457, startPoint y: 683, endPoint x: 553, endPoint y: 681, distance: 96.0
click at [553, 681] on div "Var izlidot jau 14.11.vēlā pēcpusdienā un atgriezties 19.11.naktī. Darbā jābūt …" at bounding box center [464, 684] width 305 height 60
drag, startPoint x: 553, startPoint y: 681, endPoint x: 529, endPoint y: 682, distance: 24.0
copy span "[EMAIL_ADDRESS][DOMAIN_NAME]"
